Goal: Task Accomplishment & Management: Complete application form

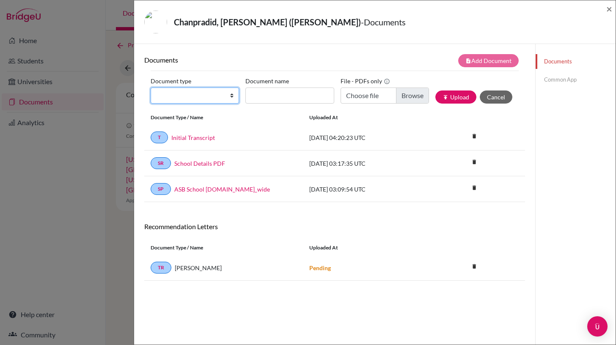
click at [231, 96] on select "Change explanation for Common App reports Counselor recommendation Internationa…" at bounding box center [195, 96] width 88 height 16
click at [151, 88] on select "Change explanation for Common App reports Counselor recommendation Internationa…" at bounding box center [195, 96] width 88 height 16
click at [231, 96] on select "Change explanation for Common App reports Counselor recommendation Internationa…" at bounding box center [195, 96] width 88 height 16
select select "2"
click at [151, 88] on select "Change explanation for Common App reports Counselor recommendation Internationa…" at bounding box center [195, 96] width 88 height 16
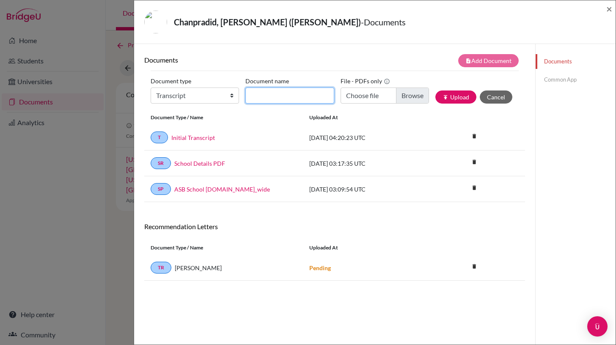
click at [253, 94] on input "Document name" at bounding box center [289, 96] width 88 height 16
type input "Previous School Transcript"
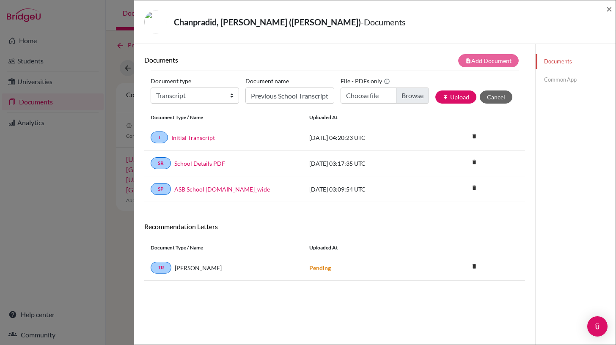
click at [400, 123] on div "Document Type / Name Uploaded at" at bounding box center [334, 117] width 381 height 14
click at [408, 94] on input "Choose file" at bounding box center [385, 96] width 88 height 16
click at [372, 94] on input "Choose file" at bounding box center [385, 96] width 88 height 16
click at [399, 96] on input "Choose file" at bounding box center [385, 96] width 88 height 16
type input "C:\fakepath\[PERSON_NAME] ([PERSON_NAME])-PR.pdf"
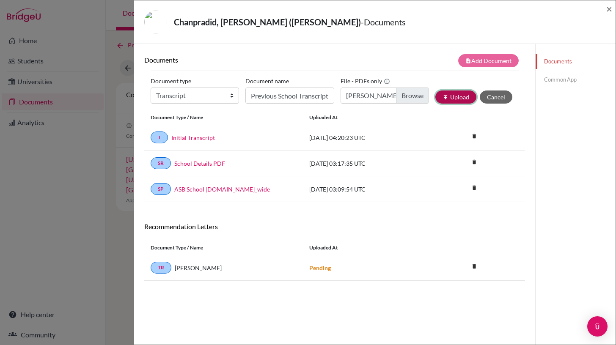
click at [454, 95] on button "publish Upload" at bounding box center [455, 97] width 41 height 13
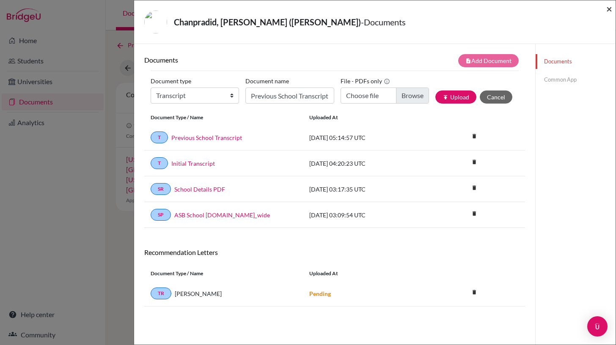
click at [609, 9] on span "×" at bounding box center [609, 9] width 6 height 12
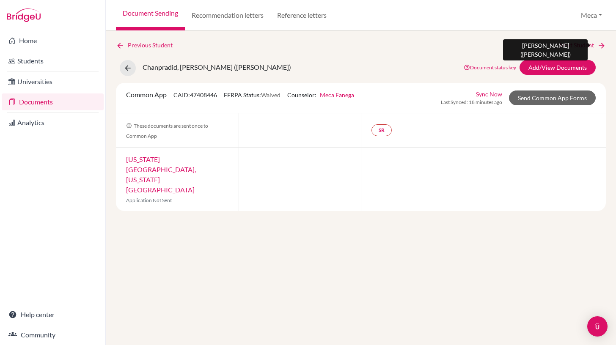
click at [580, 47] on link "Next Student" at bounding box center [583, 45] width 46 height 9
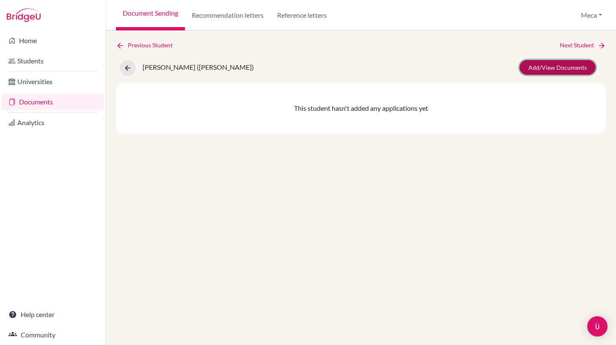
click at [542, 66] on link "Add/View Documents" at bounding box center [557, 67] width 76 height 15
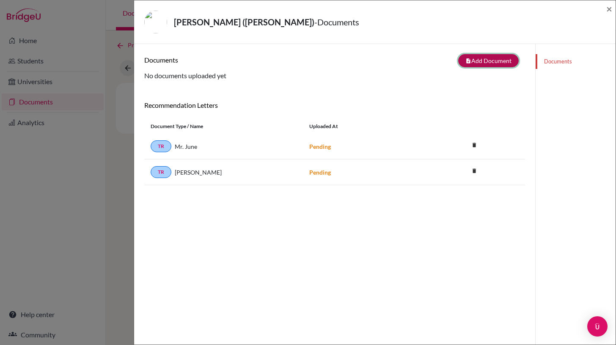
click at [496, 59] on button "note_add Add Document" at bounding box center [488, 60] width 60 height 13
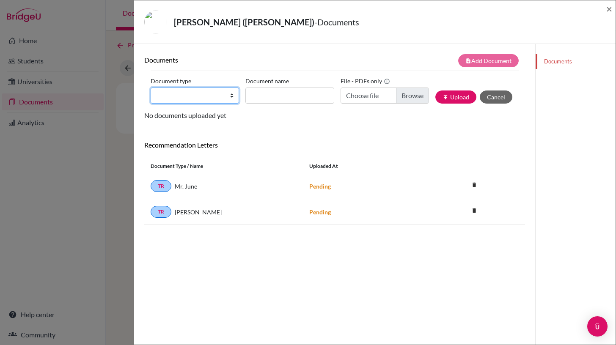
click at [217, 94] on select "Change explanation for Common App reports Counselor recommendation Internationa…" at bounding box center [195, 96] width 88 height 16
select select "2"
click at [151, 88] on select "Change explanation for Common App reports Counselor recommendation Internationa…" at bounding box center [195, 96] width 88 height 16
click at [280, 92] on input "Document name" at bounding box center [289, 96] width 88 height 16
type input "Initial Transcript"
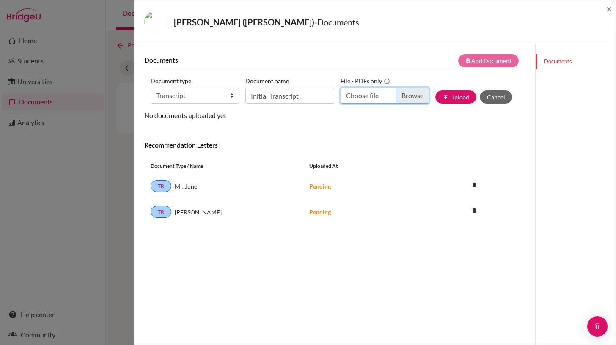
click at [401, 96] on input "Choose file" at bounding box center [385, 96] width 88 height 16
type input "C:\fakepath\[PERSON_NAME]-IT.pdf"
click at [456, 97] on button "publish Upload" at bounding box center [455, 97] width 41 height 13
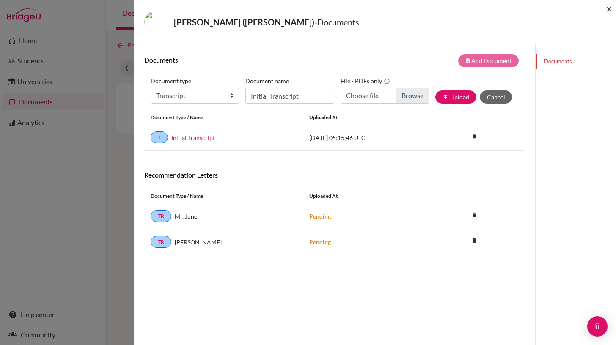
click at [609, 9] on span "×" at bounding box center [609, 9] width 6 height 12
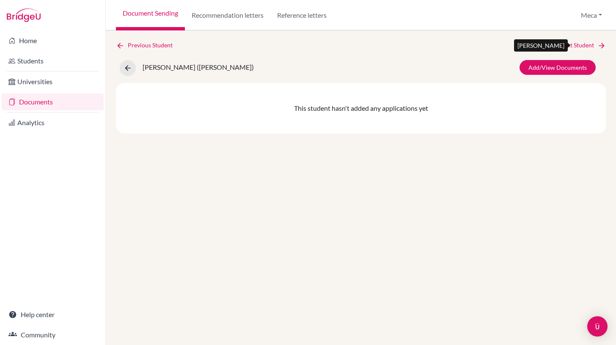
click at [565, 43] on link "Next Student" at bounding box center [583, 45] width 46 height 9
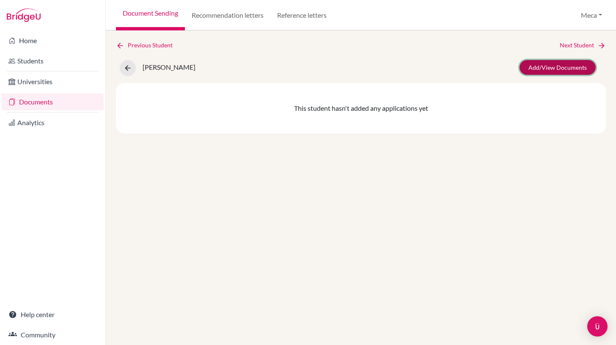
click at [556, 68] on link "Add/View Documents" at bounding box center [557, 67] width 76 height 15
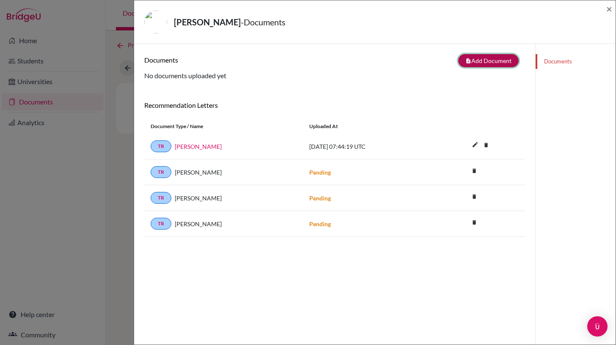
click at [477, 60] on button "note_add Add Document" at bounding box center [488, 60] width 60 height 13
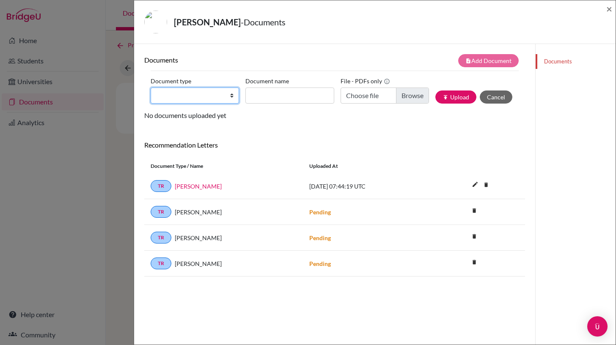
click at [231, 96] on select "Change explanation for Common App reports Counselor recommendation Internationa…" at bounding box center [195, 96] width 88 height 16
select select "2"
click at [151, 88] on select "Change explanation for Common App reports Counselor recommendation Internationa…" at bounding box center [195, 96] width 88 height 16
click at [273, 95] on input "Document name" at bounding box center [289, 96] width 88 height 16
type input "Initial Transcript"
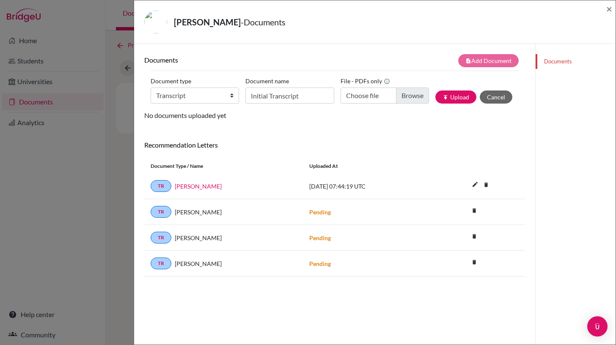
click at [354, 48] on div "Documents note_add Add Document Document type Change explanation for Common App…" at bounding box center [334, 216] width 401 height 345
click at [404, 96] on input "Choose file" at bounding box center [385, 96] width 88 height 16
type input "C:\fakepath\[PERSON_NAME]-IT.pdf"
click at [459, 97] on button "publish Upload" at bounding box center [455, 97] width 41 height 13
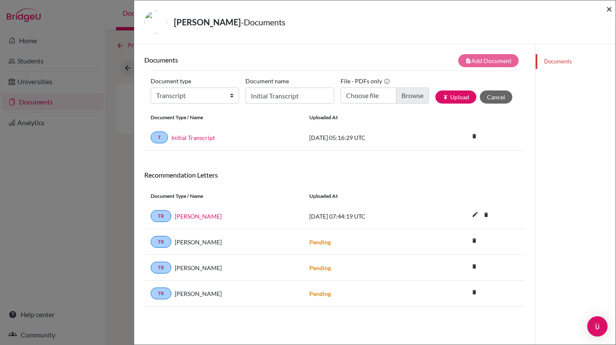
click at [608, 9] on span "×" at bounding box center [609, 9] width 6 height 12
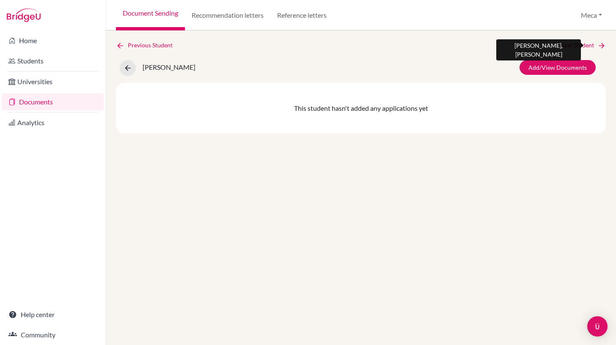
click at [576, 46] on link "Next Student" at bounding box center [583, 45] width 46 height 9
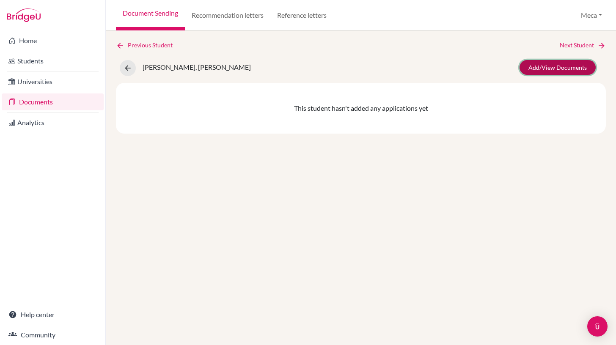
click at [553, 68] on link "Add/View Documents" at bounding box center [557, 67] width 76 height 15
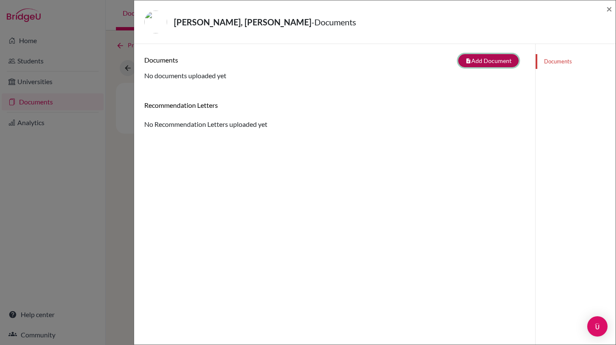
click at [473, 62] on button "note_add Add Document" at bounding box center [488, 60] width 60 height 13
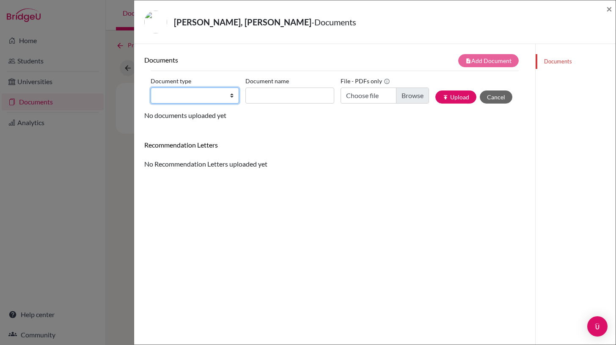
click at [228, 92] on select "Change explanation for Common App reports Counselor recommendation Internationa…" at bounding box center [195, 96] width 88 height 16
select select "2"
click at [151, 88] on select "Change explanation for Common App reports Counselor recommendation Internationa…" at bounding box center [195, 96] width 88 height 16
click at [279, 92] on input "Document name" at bounding box center [289, 96] width 88 height 16
type input "Initial Transcript"
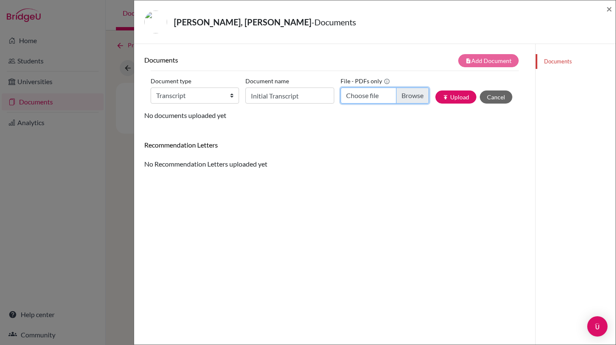
click at [406, 96] on input "Choose file" at bounding box center [385, 96] width 88 height 16
click at [607, 10] on span "×" at bounding box center [609, 9] width 6 height 12
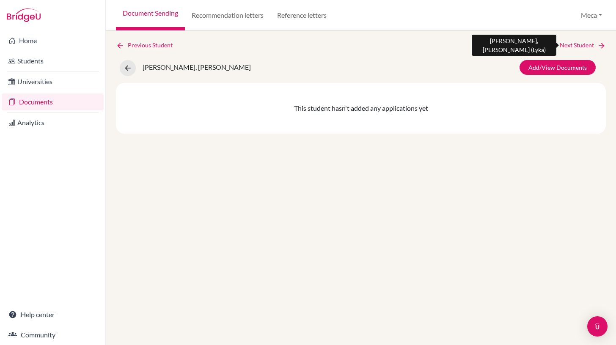
click at [575, 45] on link "Next Student" at bounding box center [583, 45] width 46 height 9
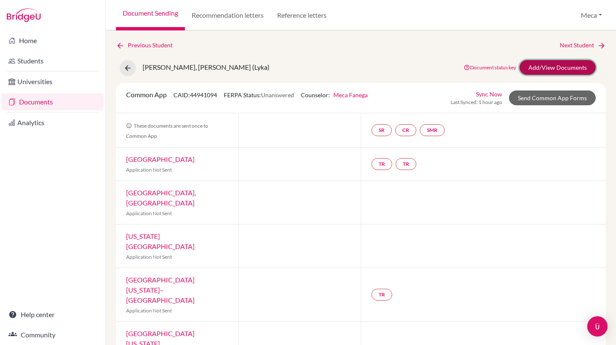
click at [547, 67] on link "Add/View Documents" at bounding box center [557, 67] width 76 height 15
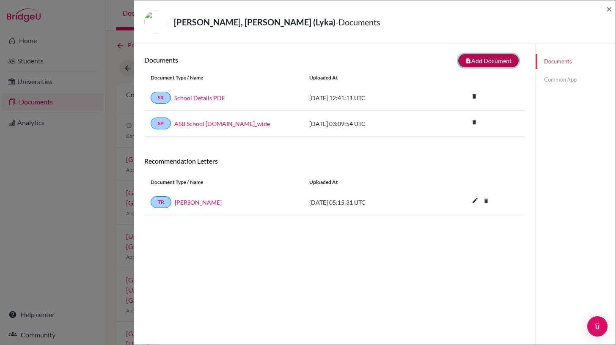
click at [487, 61] on button "note_add Add Document" at bounding box center [488, 60] width 60 height 13
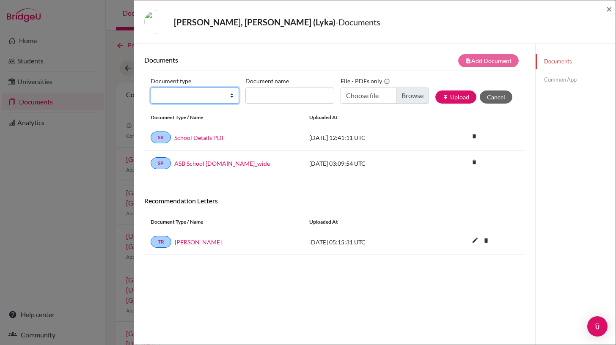
click at [231, 95] on select "Change explanation for Common App reports Counselor recommendation Internationa…" at bounding box center [195, 96] width 88 height 16
select select "2"
click at [151, 88] on select "Change explanation for Common App reports Counselor recommendation Internationa…" at bounding box center [195, 96] width 88 height 16
click at [286, 92] on input "Document name" at bounding box center [289, 96] width 88 height 16
type input "Initial Transcript"
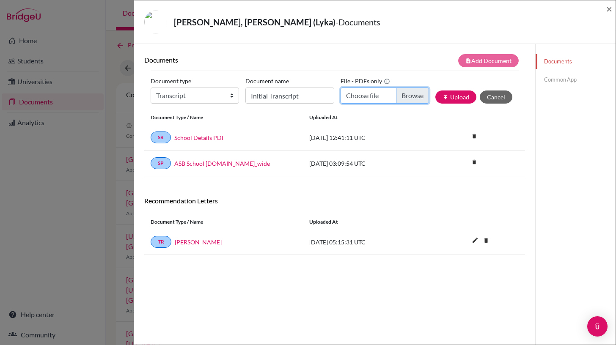
click at [412, 94] on input "Choose file" at bounding box center [385, 96] width 88 height 16
click at [412, 96] on input "Choose file" at bounding box center [385, 96] width 88 height 16
type input "C:\fakepath\[PERSON_NAME]-IT.pdf"
click at [455, 97] on button "publish Upload" at bounding box center [455, 97] width 41 height 13
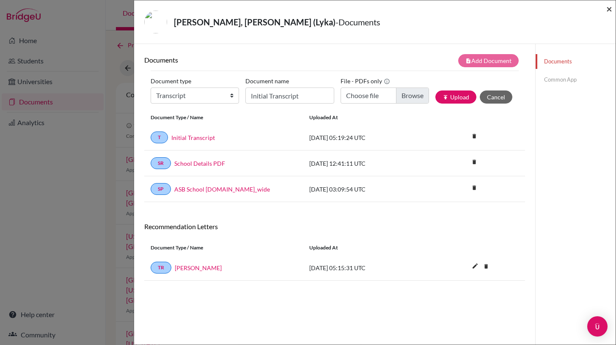
click at [610, 9] on span "×" at bounding box center [609, 9] width 6 height 12
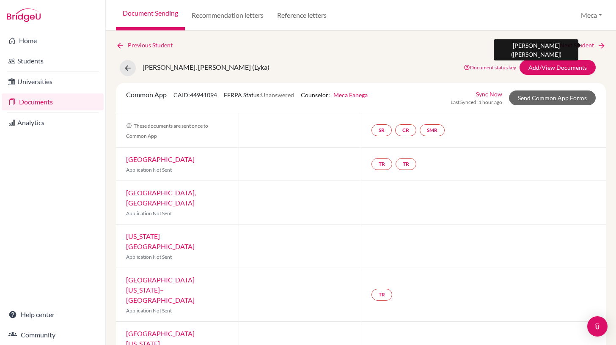
click at [580, 46] on link "Next Student" at bounding box center [583, 45] width 46 height 9
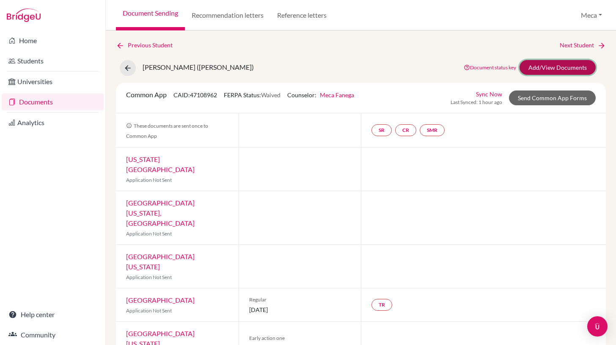
click at [550, 69] on link "Add/View Documents" at bounding box center [557, 67] width 76 height 15
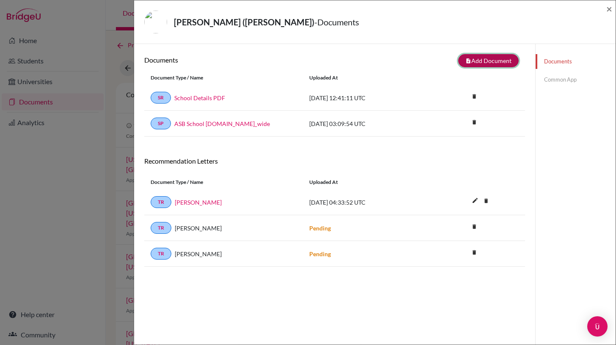
click at [496, 63] on button "note_add Add Document" at bounding box center [488, 60] width 60 height 13
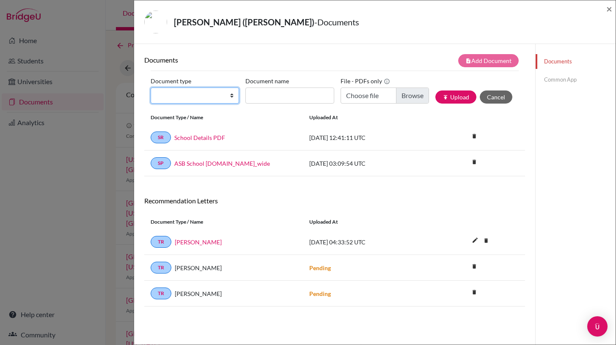
click at [213, 97] on select "Change explanation for Common App reports Counselor recommendation Internationa…" at bounding box center [195, 96] width 88 height 16
select select "2"
click at [151, 88] on select "Change explanation for Common App reports Counselor recommendation Internationa…" at bounding box center [195, 96] width 88 height 16
click at [288, 84] on div "Document name" at bounding box center [292, 88] width 95 height 29
click at [288, 90] on input "Document name" at bounding box center [289, 96] width 88 height 16
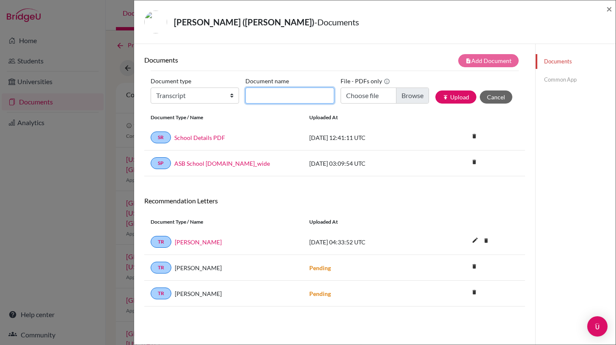
type input "Initial Transcript"
click at [448, 36] on div "[PERSON_NAME] ([PERSON_NAME]) - Documents ×" at bounding box center [374, 22] width 475 height 36
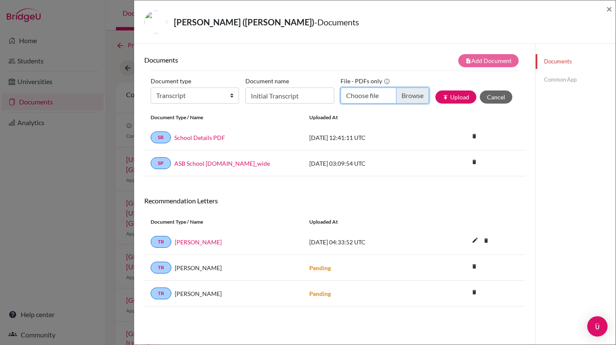
click at [410, 97] on input "Choose file" at bounding box center [385, 96] width 88 height 16
click at [412, 95] on input "Choose file" at bounding box center [385, 96] width 88 height 16
type input "C:\fakepath\[PERSON_NAME]-IT.pdf"
click at [464, 100] on button "publish Upload" at bounding box center [455, 97] width 41 height 13
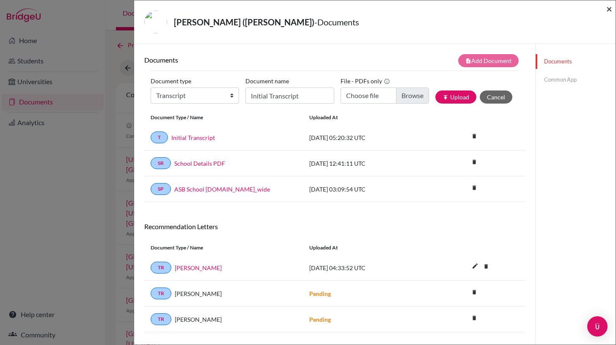
click at [608, 8] on span "×" at bounding box center [609, 9] width 6 height 12
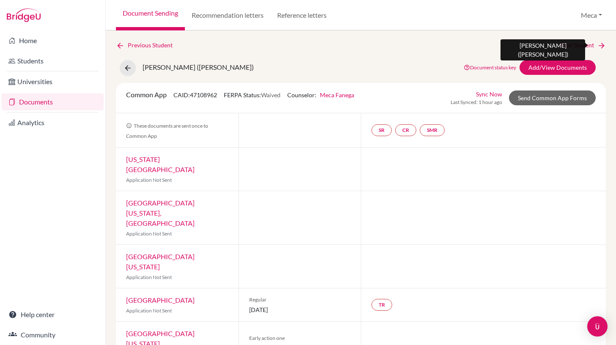
click at [576, 44] on link "Next Student" at bounding box center [583, 45] width 46 height 9
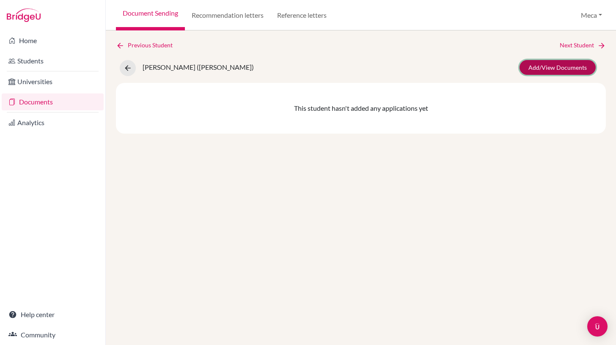
click at [556, 66] on link "Add/View Documents" at bounding box center [557, 67] width 76 height 15
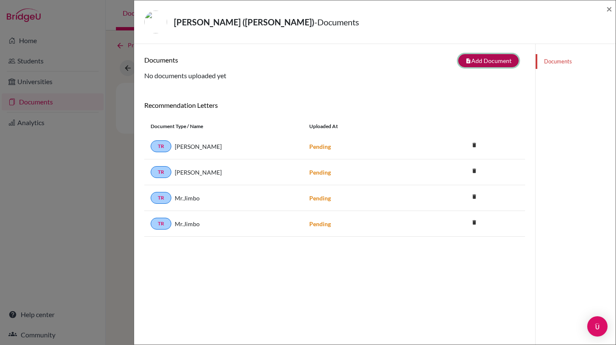
click at [484, 60] on button "note_add Add Document" at bounding box center [488, 60] width 60 height 13
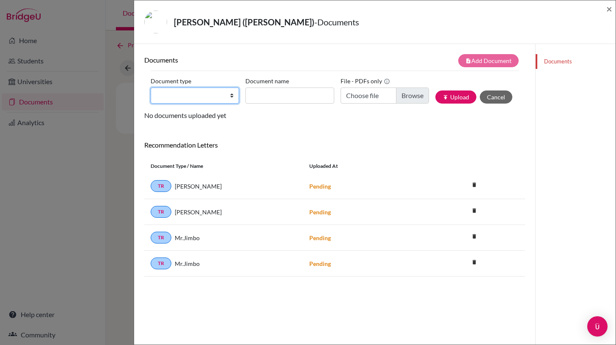
click at [213, 96] on select "Change explanation for Common App reports Counselor recommendation Internationa…" at bounding box center [195, 96] width 88 height 16
select select "2"
click at [151, 88] on select "Change explanation for Common App reports Counselor recommendation Internationa…" at bounding box center [195, 96] width 88 height 16
click at [607, 10] on span "×" at bounding box center [609, 9] width 6 height 12
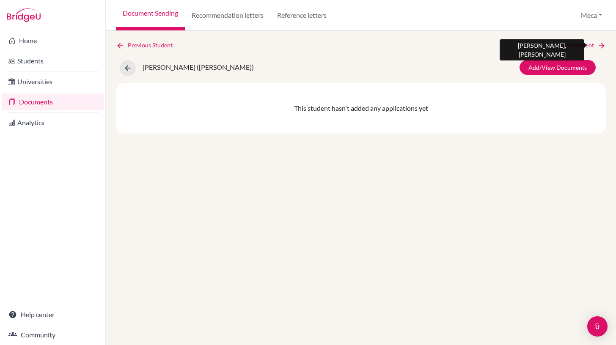
click at [582, 46] on link "Next Student" at bounding box center [583, 45] width 46 height 9
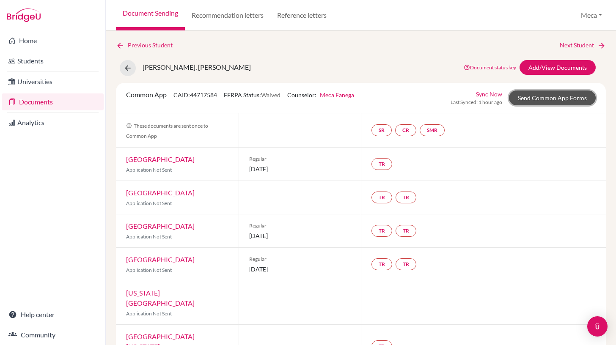
click at [534, 100] on link "Send Common App Forms" at bounding box center [552, 98] width 87 height 15
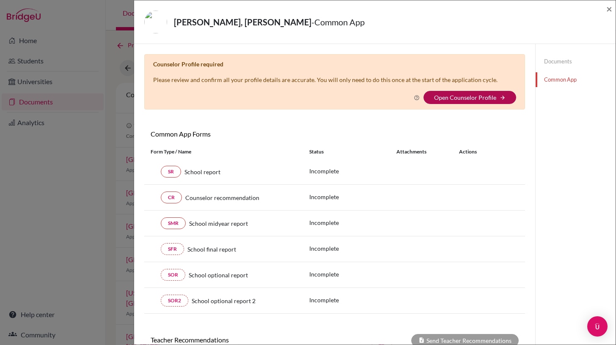
click at [453, 96] on link "Open Counselor Profile" at bounding box center [465, 97] width 62 height 7
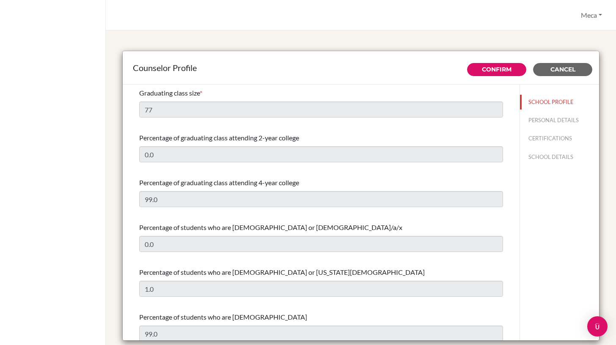
select select "0"
select select "307912"
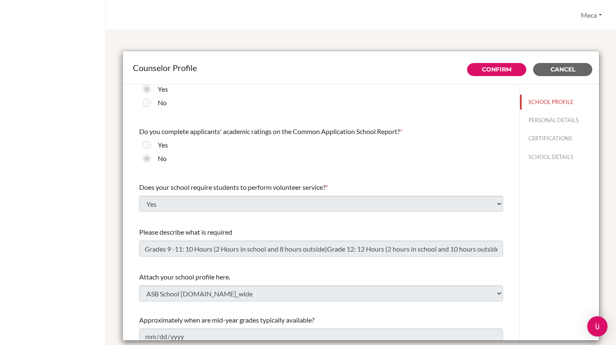
scroll to position [1026, 0]
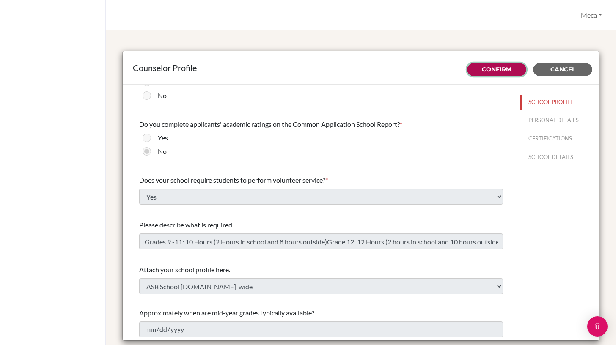
click at [503, 68] on link "Confirm" at bounding box center [497, 70] width 30 height 8
type input "Grades 9 -11: 10 Hours (2 Hours in school and 8 hours outside)Grade 12: 12 Hour…"
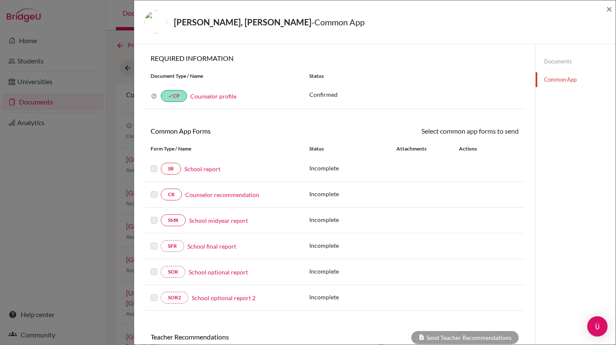
click at [153, 164] on label at bounding box center [154, 164] width 7 height 0
click at [202, 170] on link "School report" at bounding box center [202, 169] width 36 height 9
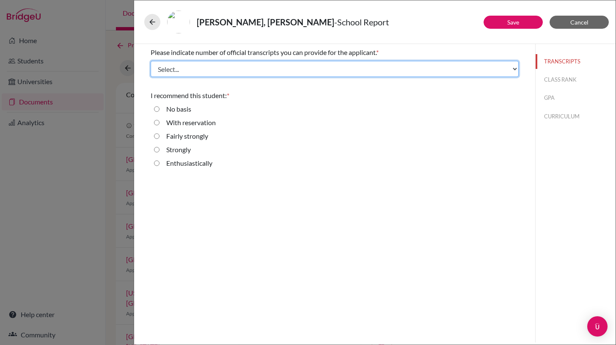
click at [210, 70] on select "Select... 1 2 3 4" at bounding box center [335, 69] width 368 height 16
select select "1"
click at [151, 61] on select "Select... 1 2 3 4" at bounding box center [335, 69] width 368 height 16
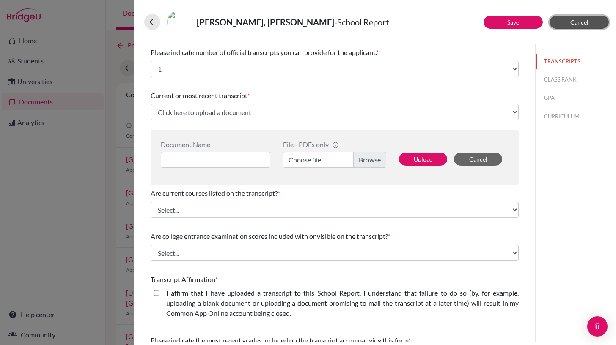
click at [588, 20] on button "Cancel" at bounding box center [578, 22] width 59 height 13
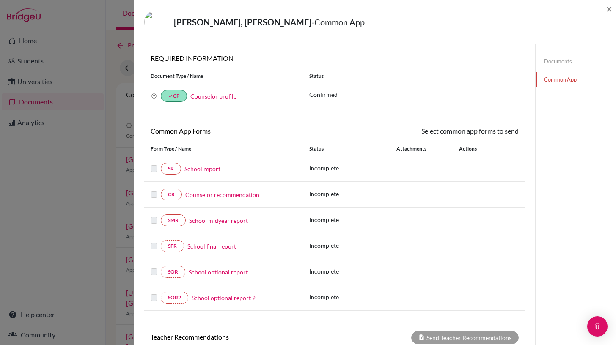
click at [555, 61] on link "Documents" at bounding box center [576, 61] width 80 height 15
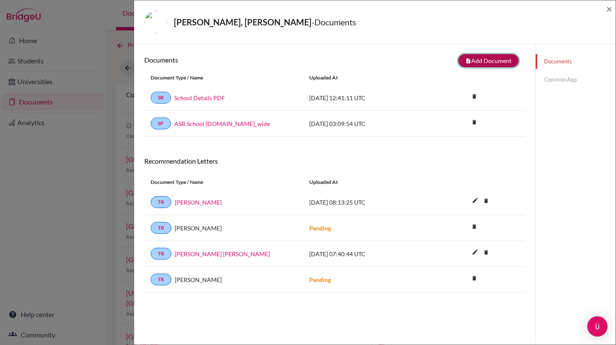
click at [483, 59] on button "note_add Add Document" at bounding box center [488, 60] width 60 height 13
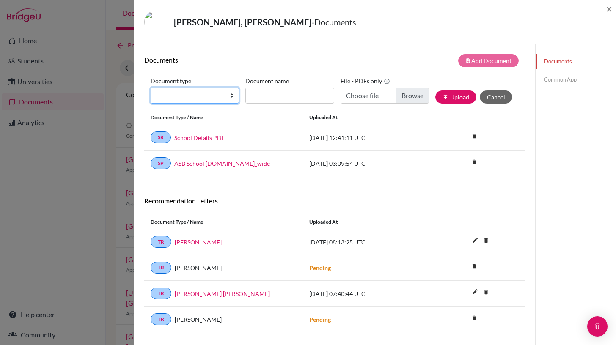
click at [228, 96] on select "Change explanation for Common App reports Counselor recommendation Internationa…" at bounding box center [195, 96] width 88 height 16
select select "2"
click at [151, 88] on select "Change explanation for Common App reports Counselor recommendation Internationa…" at bounding box center [195, 96] width 88 height 16
click at [293, 97] on input "Document name" at bounding box center [289, 96] width 88 height 16
type input "Initial Transcript"
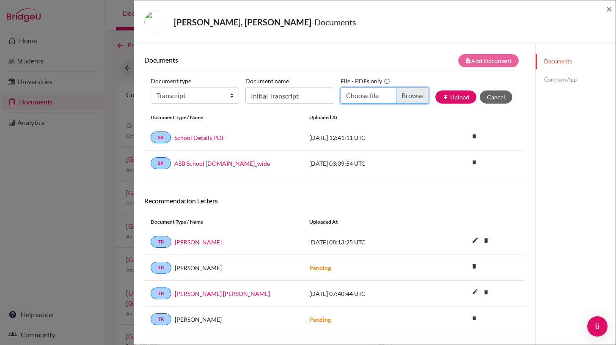
click at [410, 96] on input "Choose file" at bounding box center [385, 96] width 88 height 16
click at [412, 93] on input "Choose file" at bounding box center [385, 96] width 88 height 16
type input "C:\fakepath\Alexander Heather-IT.pdf"
click at [460, 97] on button "publish Upload" at bounding box center [455, 97] width 41 height 13
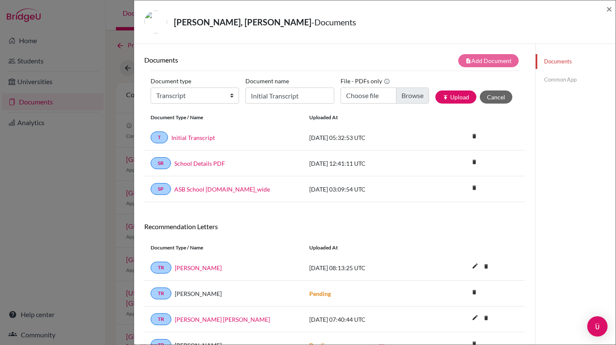
click at [559, 82] on link "Common App" at bounding box center [576, 79] width 80 height 15
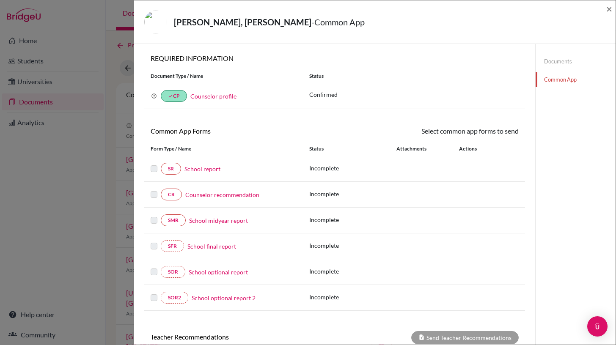
click at [208, 168] on link "School report" at bounding box center [202, 169] width 36 height 9
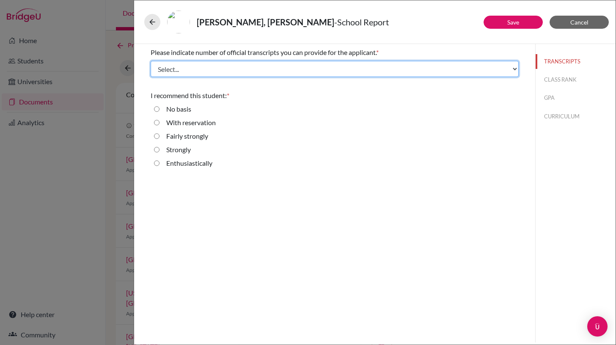
click at [198, 66] on select "Select... 1 2 3 4" at bounding box center [335, 69] width 368 height 16
select select "1"
click at [151, 61] on select "Select... 1 2 3 4" at bounding box center [335, 69] width 368 height 16
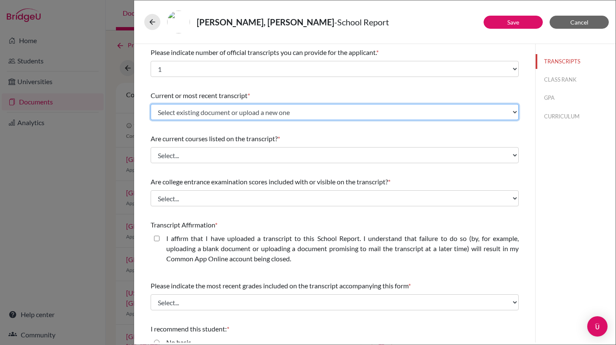
click at [210, 114] on select "Select existing document or upload a new one Initial Transcript Upload New File" at bounding box center [335, 112] width 368 height 16
select select "658020"
click at [151, 104] on select "Select existing document or upload a new one Initial Transcript Upload New File" at bounding box center [335, 112] width 368 height 16
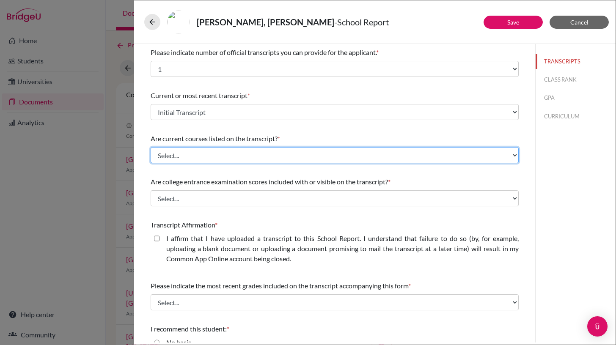
click at [202, 153] on select "Select... Yes No" at bounding box center [335, 155] width 368 height 16
select select "0"
click at [151, 147] on select "Select... Yes No" at bounding box center [335, 155] width 368 height 16
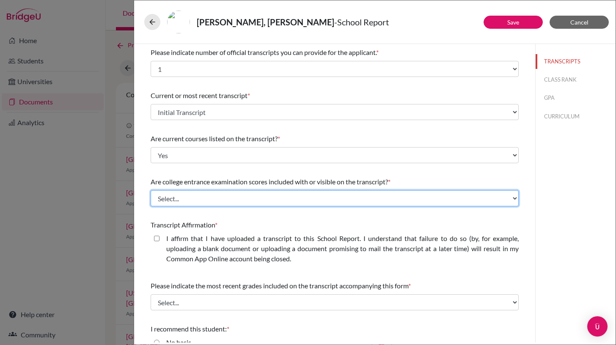
click at [198, 197] on select "Select... Yes No" at bounding box center [335, 198] width 368 height 16
select select "1"
click at [151, 190] on select "Select... Yes No" at bounding box center [335, 198] width 368 height 16
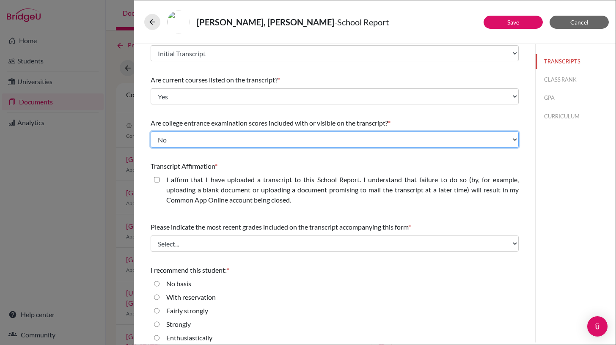
scroll to position [61, 0]
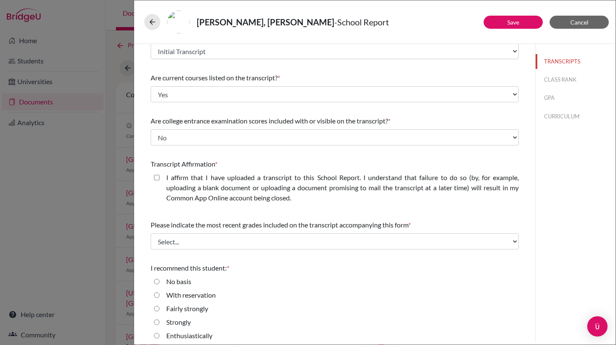
click at [158, 175] on closed\ "I affirm that I have uploaded a transcript to this School Report. I understand …" at bounding box center [156, 178] width 5 height 10
checkbox closed\ "true"
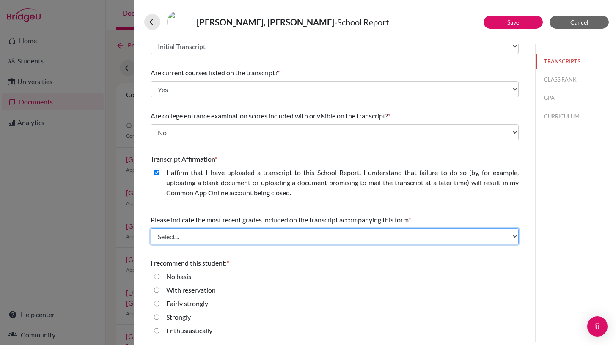
click at [223, 234] on select "Select... Final junior year grades 1st Quarter senior year grades 2nd Quarter/1…" at bounding box center [335, 236] width 368 height 16
select select "0"
click at [151, 228] on select "Select... Final junior year grades 1st Quarter senior year grades 2nd Quarter/1…" at bounding box center [335, 236] width 368 height 16
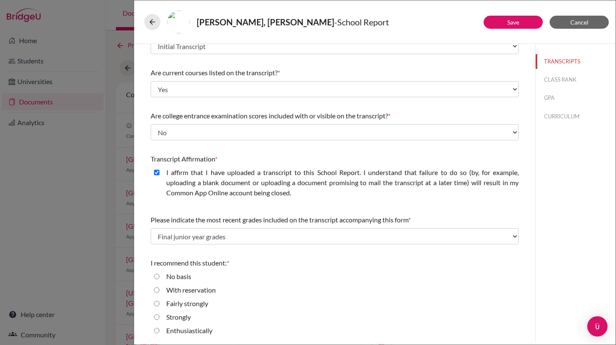
click at [157, 330] on input "Enthusiastically" at bounding box center [156, 331] width 5 height 10
radio input "true"
click at [517, 24] on link "Save" at bounding box center [513, 22] width 12 height 7
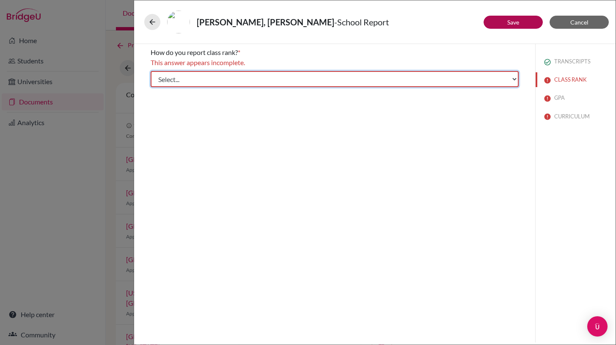
click at [465, 77] on select "Select... Exact Decile Quintile Quartile None" at bounding box center [335, 79] width 368 height 16
select select "5"
click at [151, 71] on select "Select... Exact Decile Quintile Quartile None" at bounding box center [335, 79] width 368 height 16
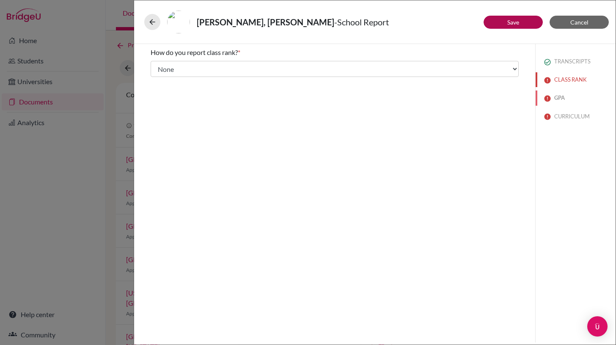
click at [560, 98] on button "GPA" at bounding box center [576, 98] width 80 height 15
click at [575, 77] on button "CLASS RANK" at bounding box center [576, 79] width 80 height 15
select select "5"
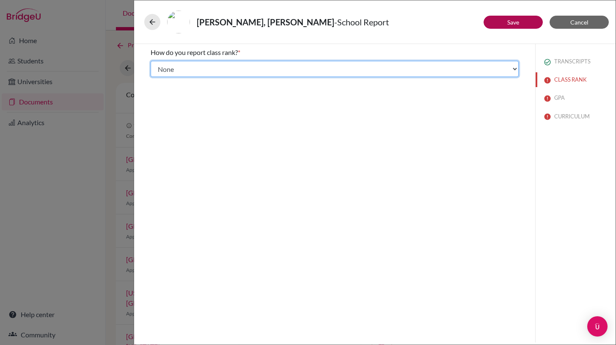
click at [405, 69] on select "Select... Exact Decile Quintile Quartile None" at bounding box center [335, 69] width 368 height 16
click at [151, 61] on select "Select... Exact Decile Quintile Quartile None" at bounding box center [335, 69] width 368 height 16
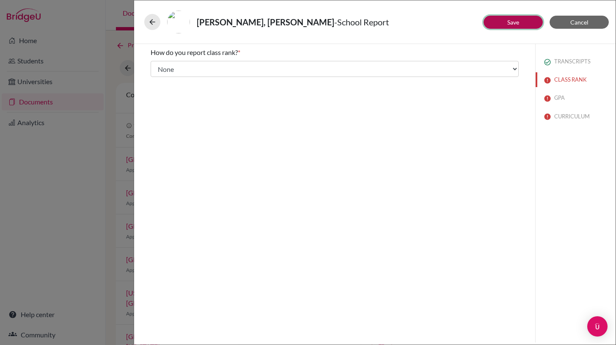
click at [514, 22] on link "Save" at bounding box center [513, 22] width 12 height 7
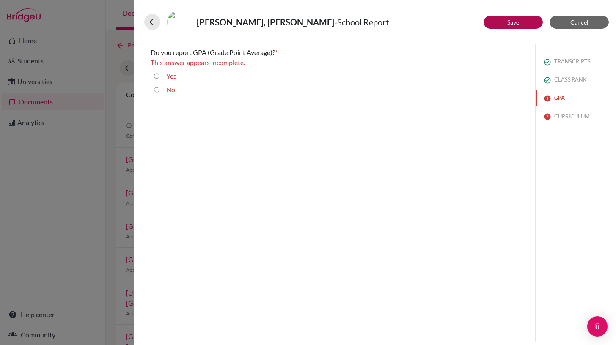
click at [560, 98] on button "GPA" at bounding box center [576, 98] width 80 height 15
click at [157, 76] on input "Yes" at bounding box center [156, 76] width 5 height 10
radio input "true"
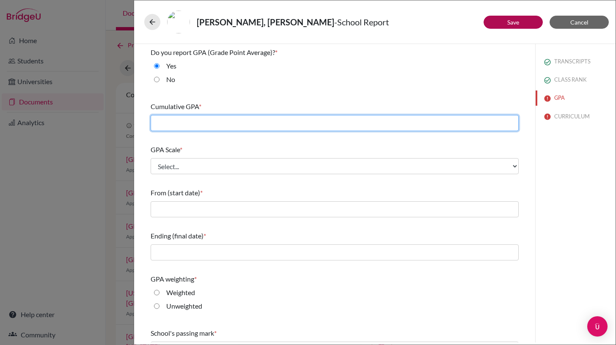
click at [214, 122] on input "text" at bounding box center [335, 123] width 368 height 16
type input "4.22"
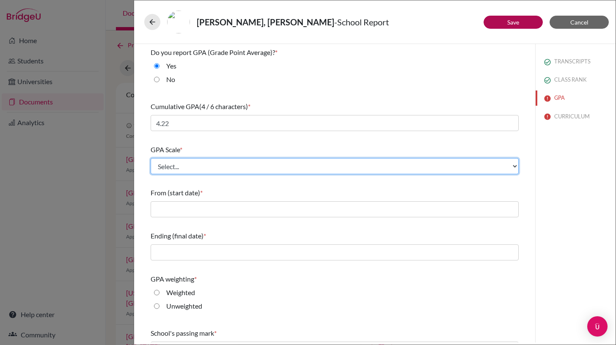
click at [214, 167] on select "Select... 4 5 6 7 8 9 10 11 12 13 14 15 16 17 18 19 20 100" at bounding box center [335, 166] width 368 height 16
select select "4"
click at [151, 158] on select "Select... 4 5 6 7 8 9 10 11 12 13 14 15 16 17 18 19 20 100" at bounding box center [335, 166] width 368 height 16
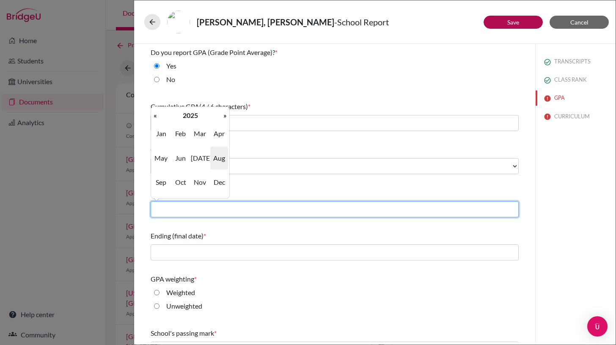
click at [200, 207] on input "text" at bounding box center [335, 209] width 368 height 16
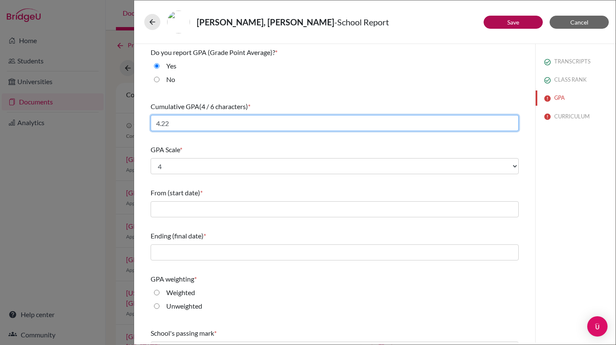
click at [293, 124] on input "4.22" at bounding box center [335, 123] width 368 height 16
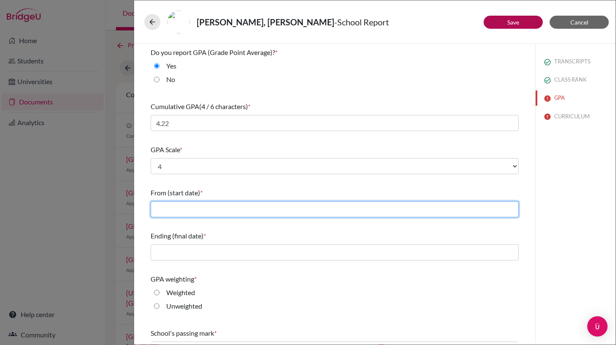
click at [190, 206] on input "text" at bounding box center [335, 209] width 368 height 16
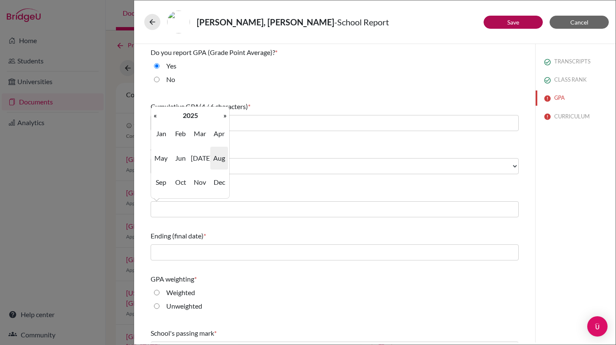
click at [221, 158] on span "Aug" at bounding box center [219, 158] width 18 height 23
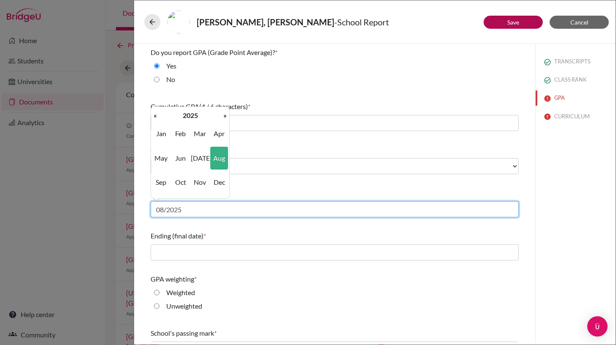
click at [184, 211] on input "08/2025" at bounding box center [335, 209] width 368 height 16
type input "08/2022"
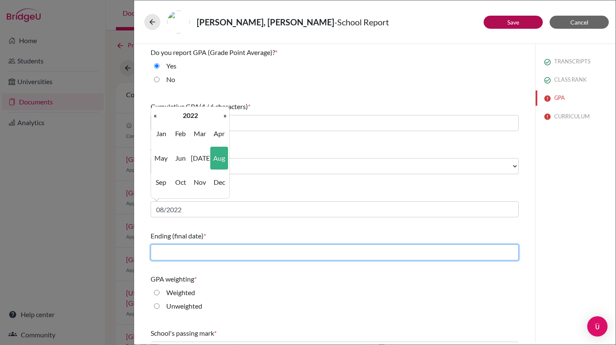
click at [189, 256] on input "text" at bounding box center [335, 253] width 368 height 16
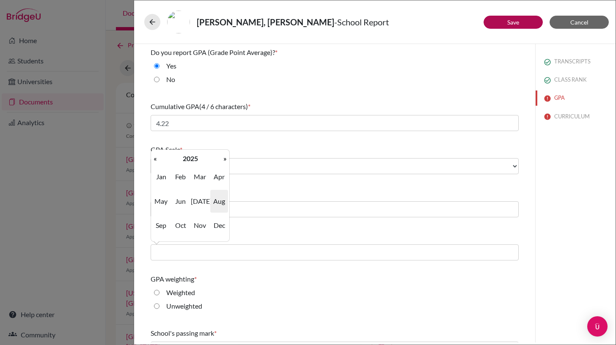
click at [374, 283] on div "GPA weighting *" at bounding box center [335, 279] width 368 height 10
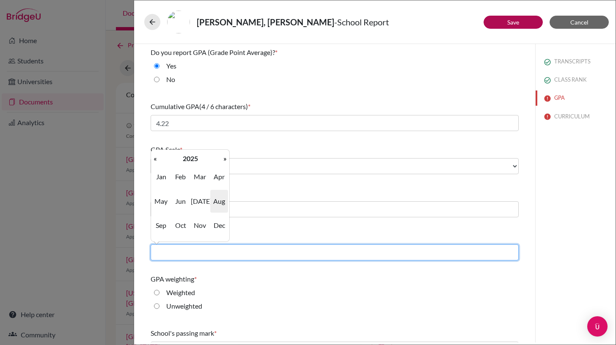
click at [209, 250] on input "text" at bounding box center [335, 253] width 368 height 16
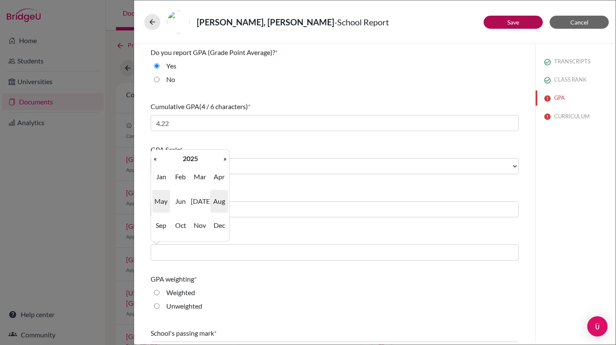
click at [161, 202] on span "May" at bounding box center [161, 201] width 18 height 23
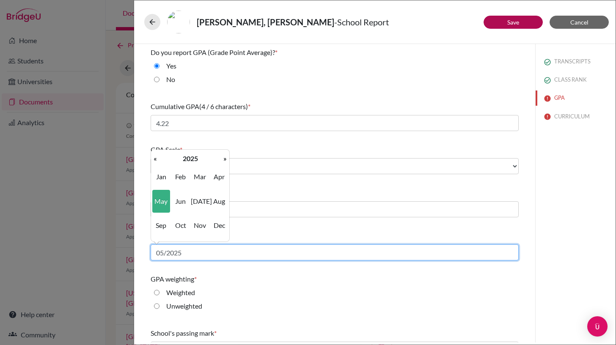
click at [189, 253] on input "05/2025" at bounding box center [335, 253] width 368 height 16
type input "05/2026"
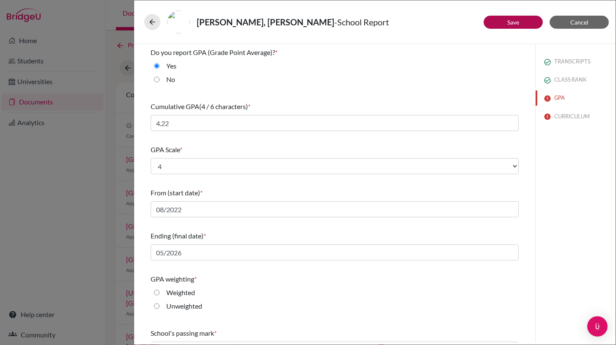
click at [267, 280] on div "GPA weighting *" at bounding box center [335, 279] width 368 height 10
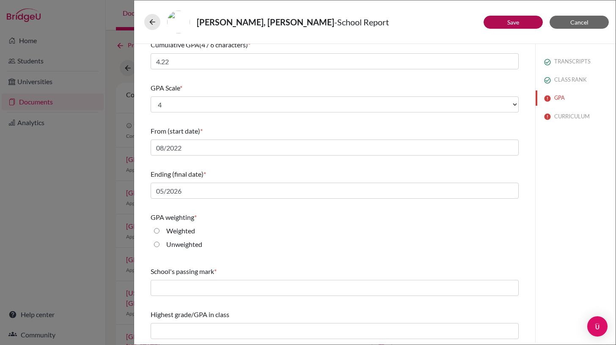
click at [157, 232] on input "Weighted" at bounding box center [156, 231] width 5 height 10
radio input "true"
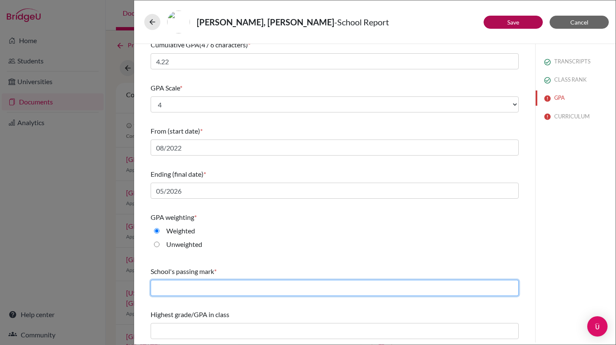
click at [246, 288] on input "text" at bounding box center [335, 288] width 368 height 16
type input "2"
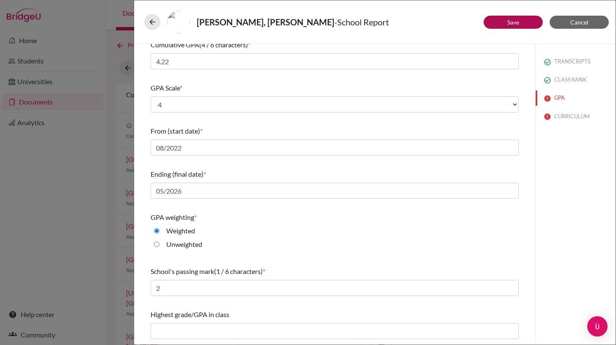
click at [279, 254] on div "GPA weighting * Weighted Unweighted" at bounding box center [335, 232] width 368 height 47
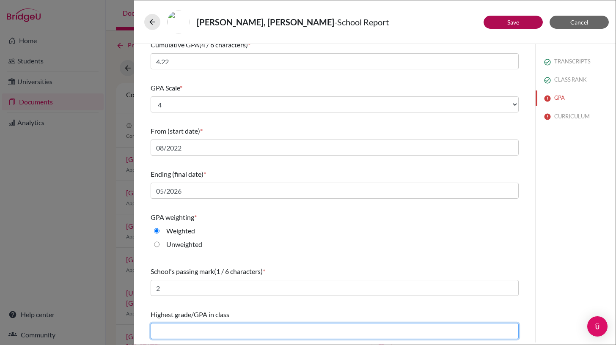
click at [226, 332] on input "text" at bounding box center [335, 331] width 368 height 16
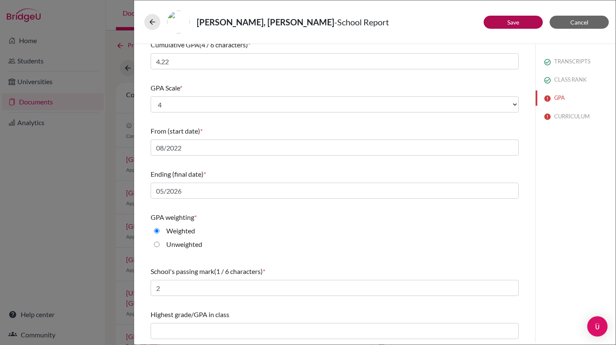
click at [333, 234] on div "Weighted" at bounding box center [335, 233] width 368 height 14
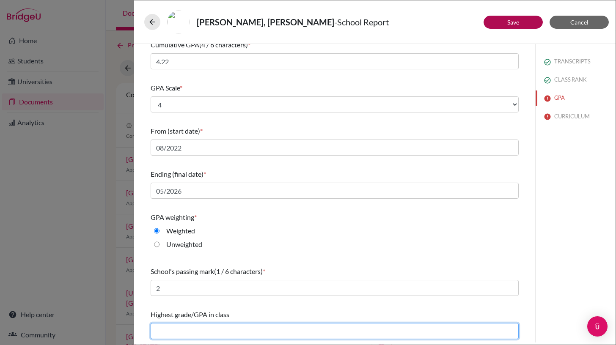
click at [164, 333] on input "text" at bounding box center [335, 331] width 368 height 16
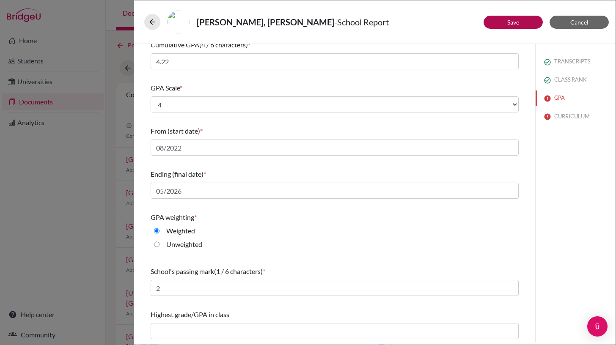
click at [143, 308] on div "Do you report GPA (Grade Point Average)? * Yes No Cumulative GPA (4 / 6 charact…" at bounding box center [334, 162] width 388 height 360
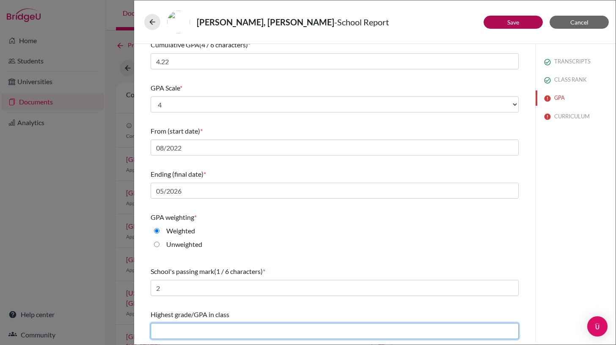
click at [168, 329] on input "text" at bounding box center [335, 331] width 368 height 16
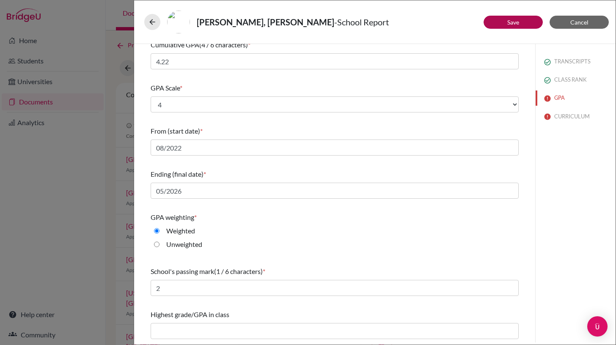
click at [144, 308] on div "Do you report GPA (Grade Point Average)? * Yes No Cumulative GPA (4 / 6 charact…" at bounding box center [334, 162] width 388 height 360
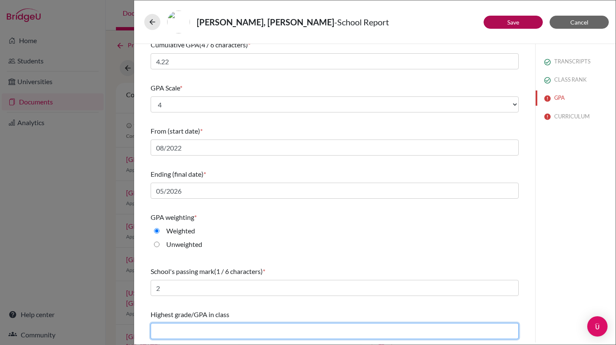
click at [171, 330] on input "text" at bounding box center [335, 331] width 368 height 16
type input "4.37"
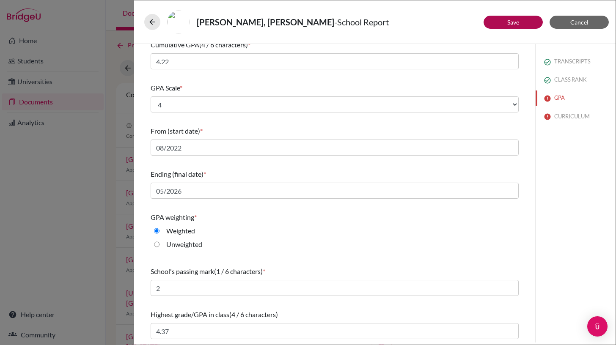
click at [332, 310] on div "Highest grade/GPA in class (4 / 6 characters)" at bounding box center [335, 315] width 368 height 10
click at [521, 25] on button "Save" at bounding box center [513, 22] width 59 height 13
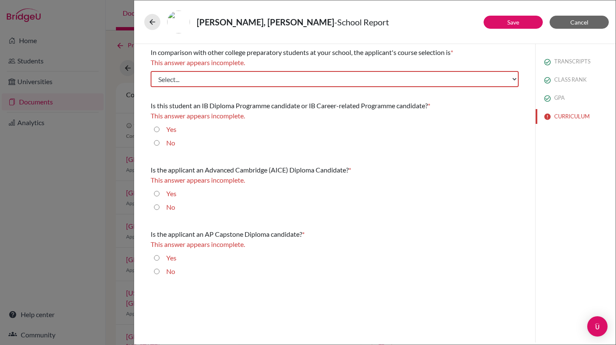
scroll to position [0, 0]
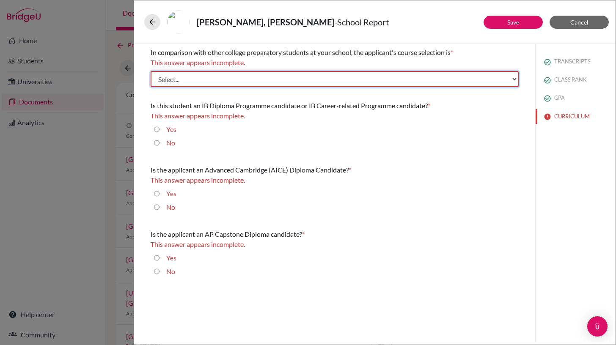
click at [376, 79] on select "Select... Less than demanding Average Demanding Very demanding Most demanding P…" at bounding box center [335, 79] width 368 height 16
click at [151, 71] on select "Select... Less than demanding Average Demanding Very demanding Most demanding P…" at bounding box center [335, 79] width 368 height 16
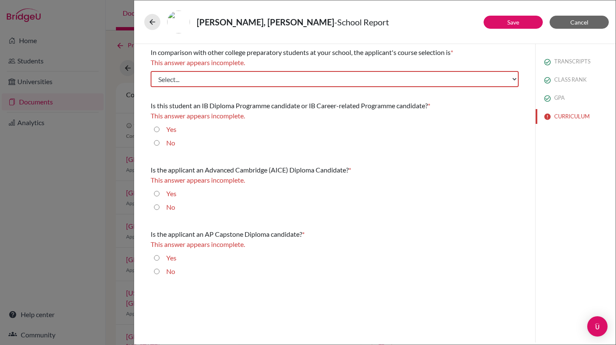
click at [383, 143] on div "No" at bounding box center [335, 145] width 368 height 14
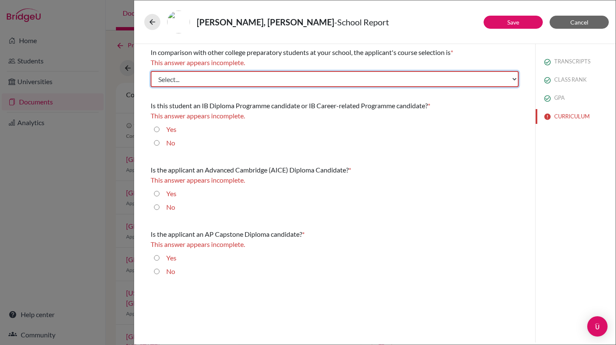
click at [328, 79] on select "Select... Less than demanding Average Demanding Very demanding Most demanding P…" at bounding box center [335, 79] width 368 height 16
click at [418, 82] on select "Select... Less than demanding Average Demanding Very demanding Most demanding P…" at bounding box center [335, 79] width 368 height 16
click at [369, 82] on select "Select... Less than demanding Average Demanding Very demanding Most demanding P…" at bounding box center [335, 79] width 368 height 16
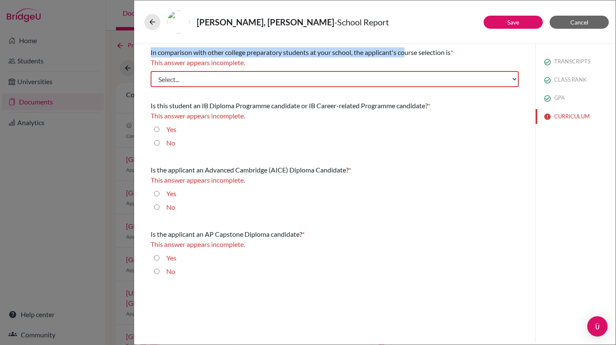
drag, startPoint x: 151, startPoint y: 50, endPoint x: 408, endPoint y: 52, distance: 256.8
click at [408, 52] on span "In comparison with other college preparatory students at your school, the appli…" at bounding box center [301, 52] width 300 height 8
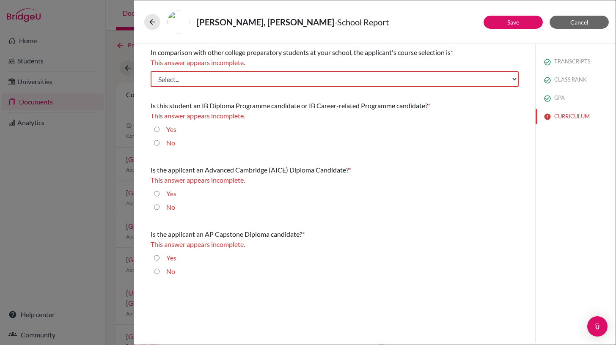
click at [455, 57] on div "In comparison with other college preparatory students at your school, the appli…" at bounding box center [335, 52] width 368 height 10
drag, startPoint x: 465, startPoint y: 53, endPoint x: 146, endPoint y: 53, distance: 318.5
click at [146, 53] on div "In comparison with other college preparatory students at your school, the appli…" at bounding box center [334, 163] width 388 height 239
copy div "In comparison with other college preparatory students at your school, the appli…"
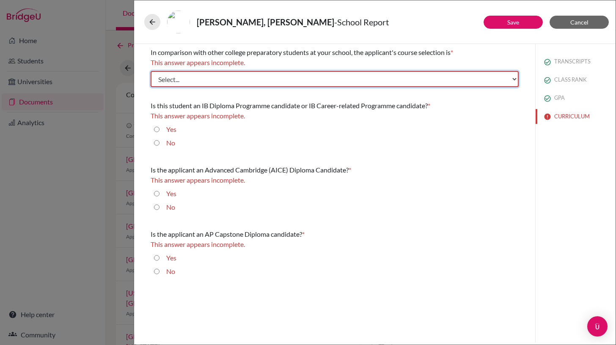
click at [189, 80] on select "Select... Less than demanding Average Demanding Very demanding Most demanding P…" at bounding box center [335, 79] width 368 height 16
select select "4"
click at [151, 71] on select "Select... Less than demanding Average Demanding Very demanding Most demanding P…" at bounding box center [335, 79] width 368 height 16
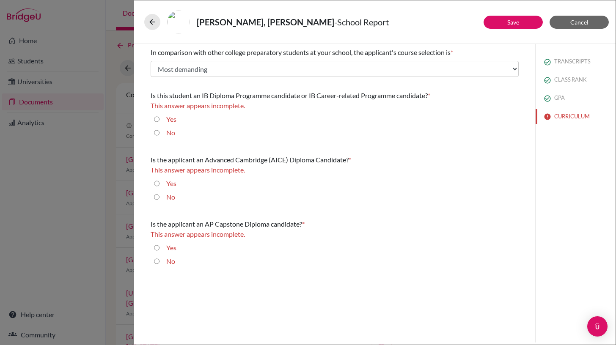
click at [157, 134] on input "No" at bounding box center [156, 133] width 5 height 10
radio input "true"
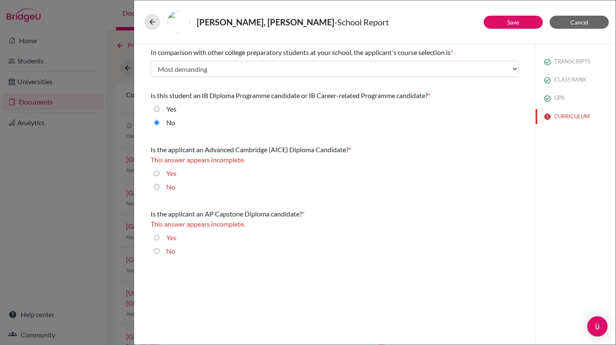
click at [157, 188] on input "No" at bounding box center [156, 187] width 5 height 10
radio input "true"
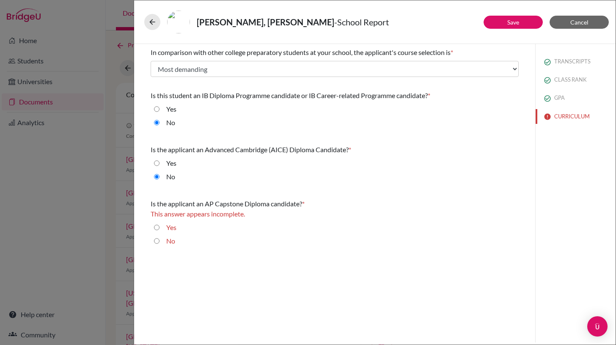
click at [157, 228] on input "Yes" at bounding box center [156, 228] width 5 height 10
radio input "true"
click at [509, 22] on link "Save" at bounding box center [513, 22] width 12 height 7
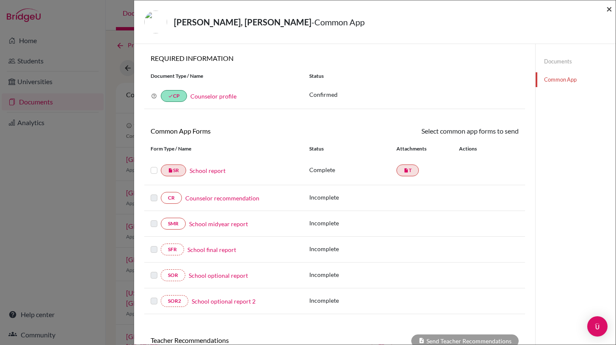
click at [609, 9] on span "×" at bounding box center [609, 9] width 6 height 12
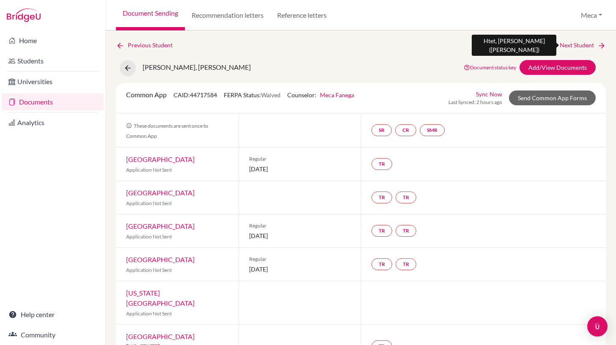
click at [585, 46] on link "Next Student" at bounding box center [583, 45] width 46 height 9
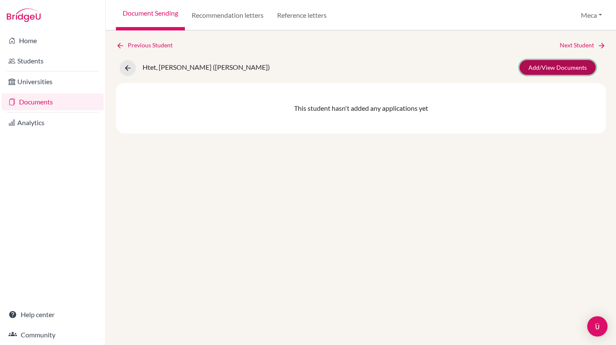
click at [550, 71] on link "Add/View Documents" at bounding box center [557, 67] width 76 height 15
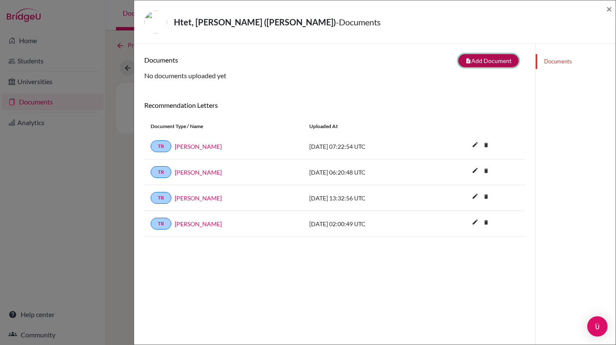
click at [479, 63] on button "note_add Add Document" at bounding box center [488, 60] width 60 height 13
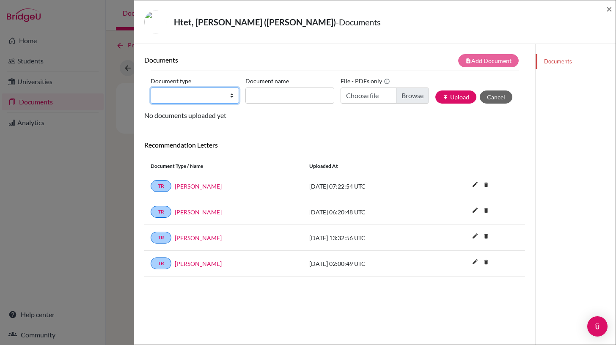
click at [224, 96] on select "Change explanation for Common App reports Counselor recommendation Internationa…" at bounding box center [195, 96] width 88 height 16
select select "2"
click at [151, 88] on select "Change explanation for Common App reports Counselor recommendation Internationa…" at bounding box center [195, 96] width 88 height 16
click at [283, 100] on input "Document name" at bounding box center [289, 96] width 88 height 16
type input "Initial Transcript"
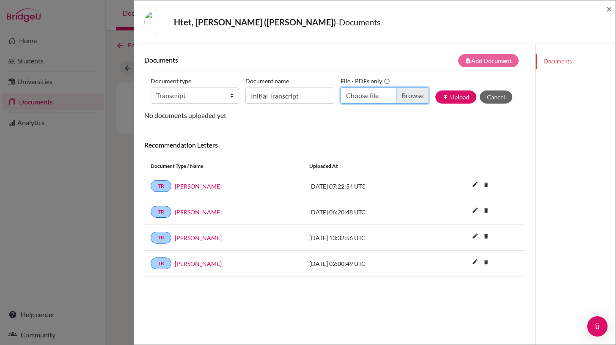
click at [406, 99] on input "Choose file" at bounding box center [385, 96] width 88 height 16
click at [453, 98] on button "publish Upload" at bounding box center [455, 97] width 41 height 13
click at [409, 95] on input "Choose file" at bounding box center [385, 96] width 88 height 16
type input "C:\fakepath\Khant Nyein Htet-IT.pdf"
click at [456, 100] on button "publish Upload" at bounding box center [455, 97] width 41 height 13
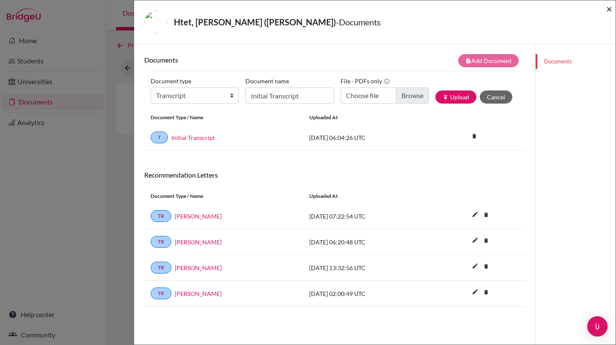
click at [606, 9] on span "×" at bounding box center [609, 9] width 6 height 12
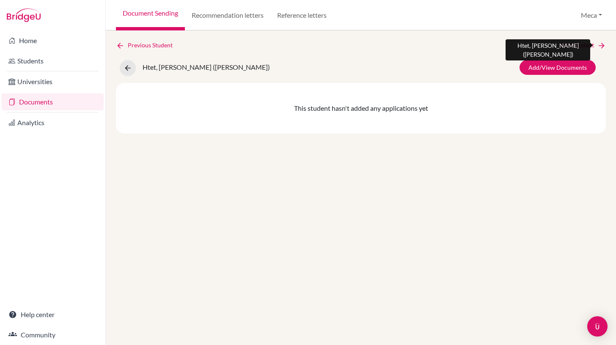
click at [572, 43] on link "Next Student" at bounding box center [583, 45] width 46 height 9
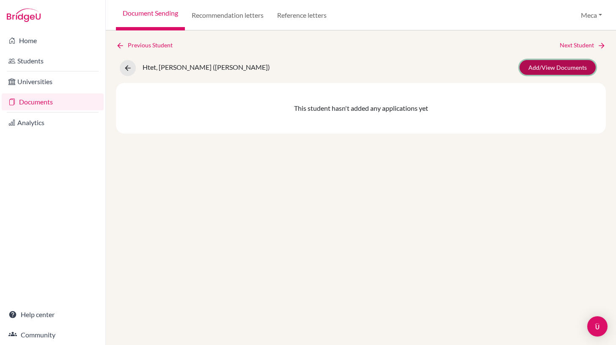
click at [541, 65] on link "Add/View Documents" at bounding box center [557, 67] width 76 height 15
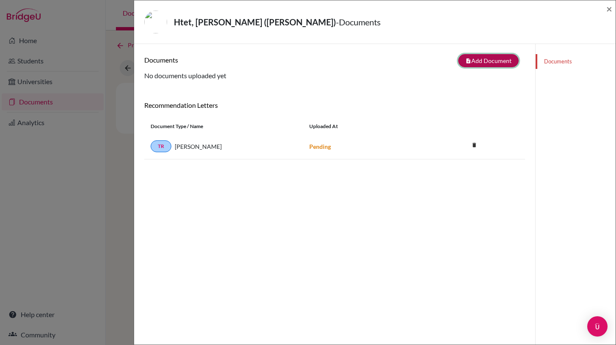
click at [478, 60] on button "note_add Add Document" at bounding box center [488, 60] width 60 height 13
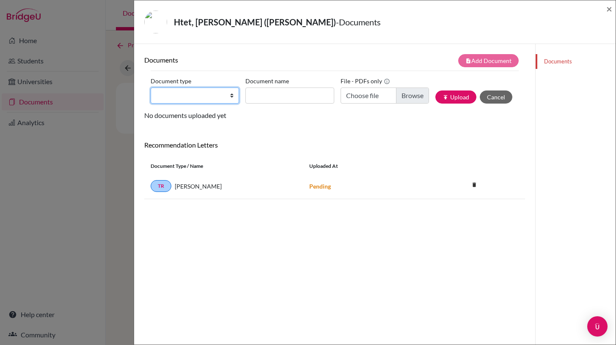
click at [232, 95] on select "Change explanation for Common App reports Counselor recommendation Internationa…" at bounding box center [195, 96] width 88 height 16
select select "2"
click at [151, 88] on select "Change explanation for Common App reports Counselor recommendation Internationa…" at bounding box center [195, 96] width 88 height 16
click at [292, 95] on input "Document name" at bounding box center [289, 96] width 88 height 16
type input "Initial Transcript"
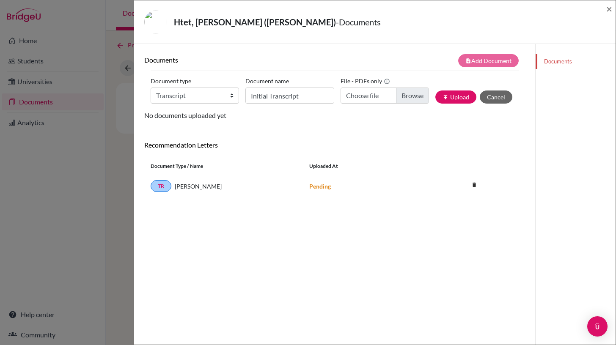
click at [372, 46] on div "Documents note_add Add Document Document type Change explanation for Common App…" at bounding box center [334, 216] width 401 height 345
click at [403, 97] on input "Choose file" at bounding box center [385, 96] width 88 height 16
type input "C:\fakepath\Min Htet-IT.pdf"
click at [455, 96] on button "publish Upload" at bounding box center [455, 97] width 41 height 13
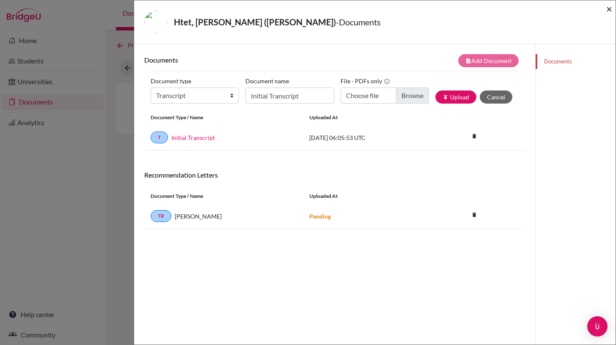
click at [607, 8] on span "×" at bounding box center [609, 9] width 6 height 12
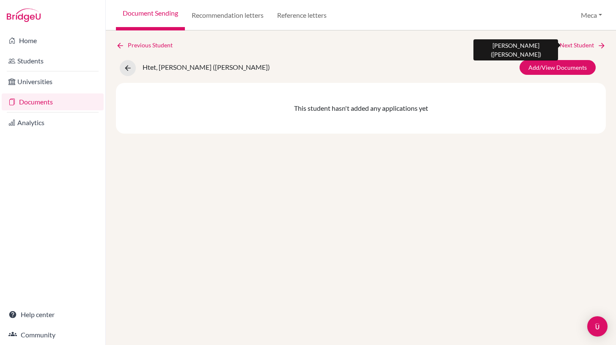
click at [569, 47] on link "Next Student" at bounding box center [583, 45] width 46 height 9
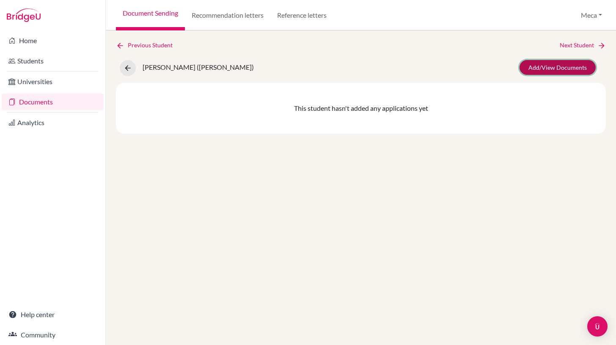
click at [541, 70] on link "Add/View Documents" at bounding box center [557, 67] width 76 height 15
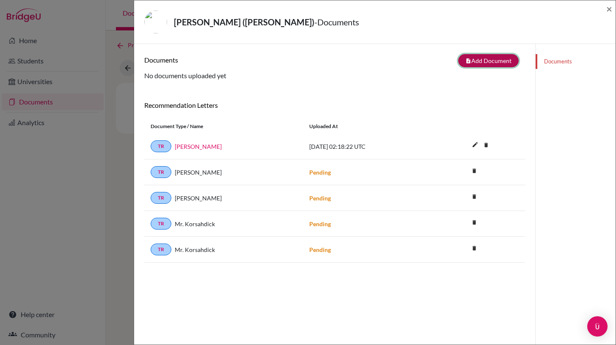
click at [488, 61] on button "note_add Add Document" at bounding box center [488, 60] width 60 height 13
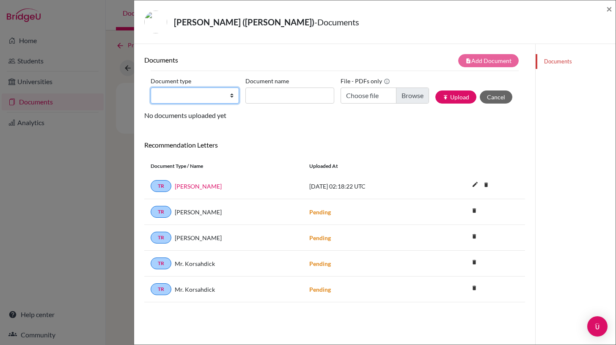
click at [230, 93] on select "Change explanation for Common App reports Counselor recommendation Internationa…" at bounding box center [195, 96] width 88 height 16
select select "2"
click at [151, 88] on select "Change explanation for Common App reports Counselor recommendation Internationa…" at bounding box center [195, 96] width 88 height 16
click at [287, 97] on input "Document name" at bounding box center [289, 96] width 88 height 16
click at [354, 55] on div "note_add Add Document" at bounding box center [430, 60] width 190 height 13
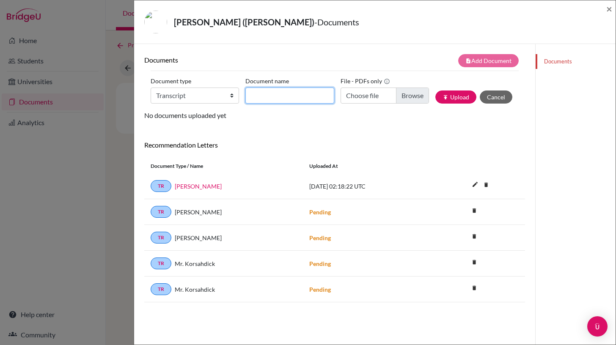
click at [297, 93] on input "Document name" at bounding box center [289, 96] width 88 height 16
type input "Initial Transcript"
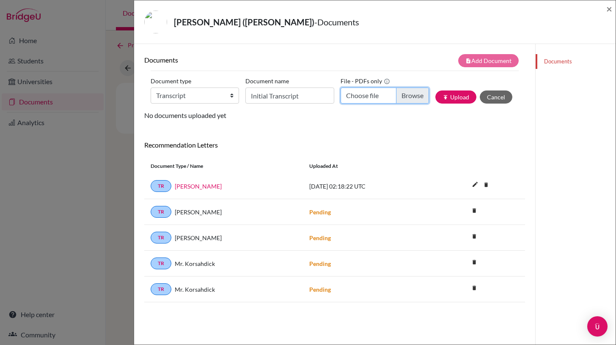
click at [413, 99] on input "Choose file" at bounding box center [385, 96] width 88 height 16
type input "C:\fakepath\Khaing Khant Htoo-IT.pdf"
click at [456, 99] on button "publish Upload" at bounding box center [455, 97] width 41 height 13
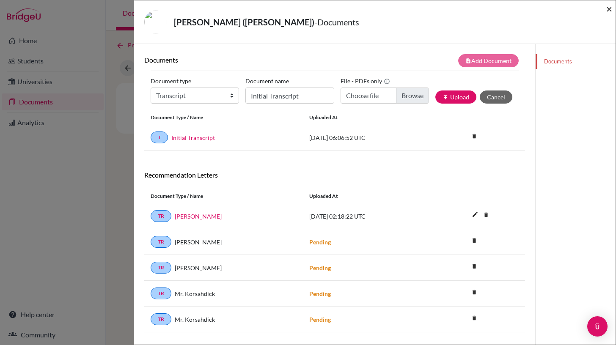
click at [610, 9] on span "×" at bounding box center [609, 9] width 6 height 12
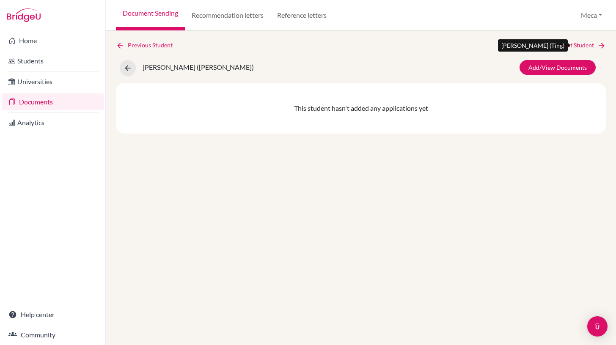
click at [573, 45] on link "Next Student" at bounding box center [583, 45] width 46 height 9
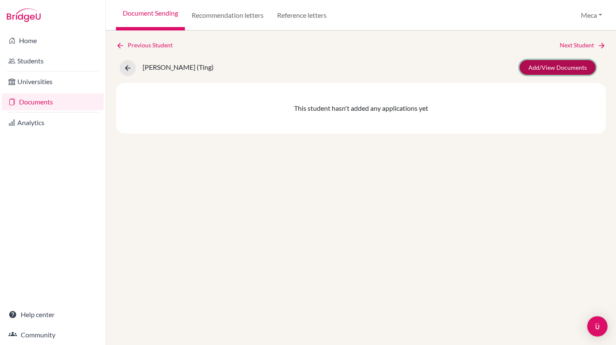
click at [541, 70] on link "Add/View Documents" at bounding box center [557, 67] width 76 height 15
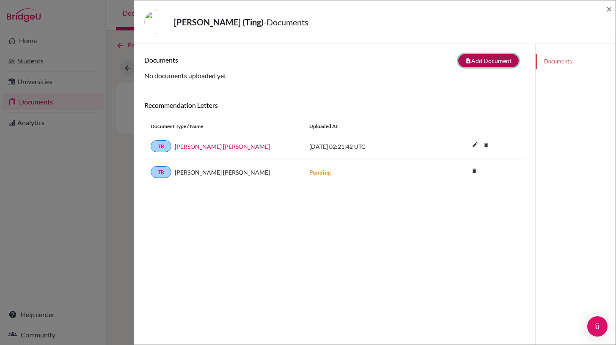
click at [483, 58] on button "note_add Add Document" at bounding box center [488, 60] width 60 height 13
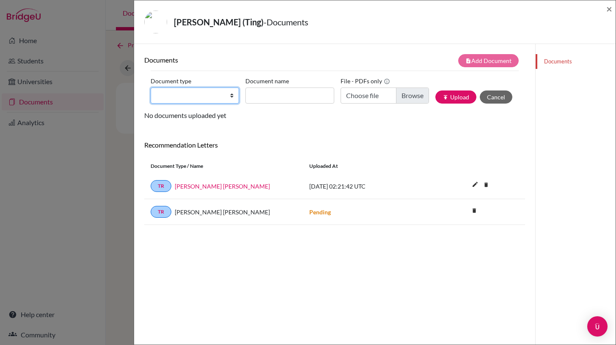
click at [214, 97] on select "Change explanation for Common App reports Counselor recommendation Internationa…" at bounding box center [195, 96] width 88 height 16
select select "2"
click at [151, 88] on select "Change explanation for Common App reports Counselor recommendation Internationa…" at bounding box center [195, 96] width 88 height 16
click at [283, 98] on input "Document name" at bounding box center [289, 96] width 88 height 16
type input "Initial Transcript"
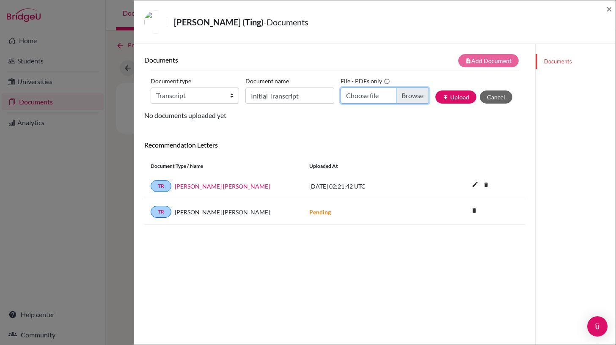
click at [407, 96] on input "Choose file" at bounding box center [385, 96] width 88 height 16
type input "C:\fakepath\Li-ting Huang-IT.pdf"
click at [453, 96] on button "publish Upload" at bounding box center [455, 97] width 41 height 13
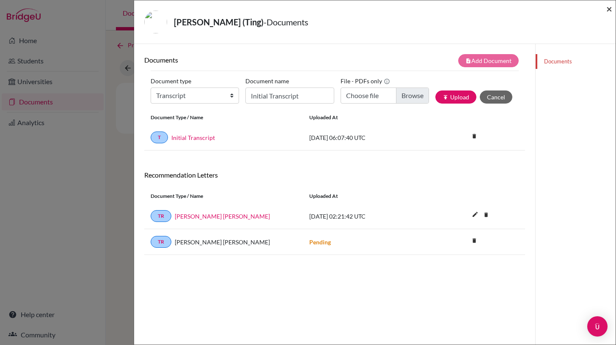
click at [607, 11] on span "×" at bounding box center [609, 9] width 6 height 12
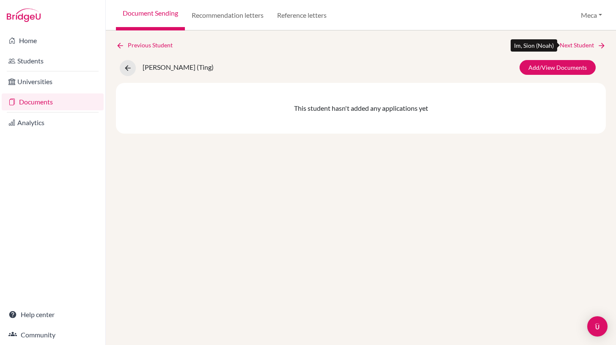
click at [577, 47] on link "Next Student" at bounding box center [583, 45] width 46 height 9
click at [570, 45] on link "Next Student" at bounding box center [583, 45] width 46 height 9
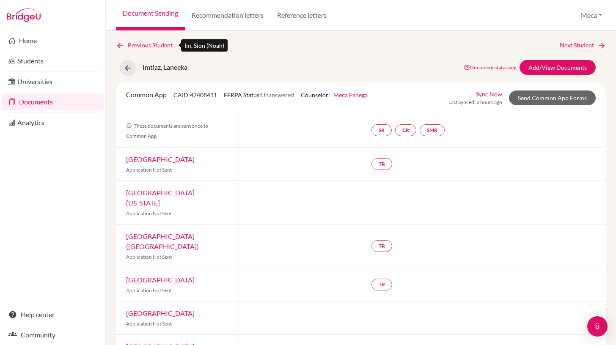
click at [152, 44] on link "Previous Student" at bounding box center [147, 45] width 63 height 9
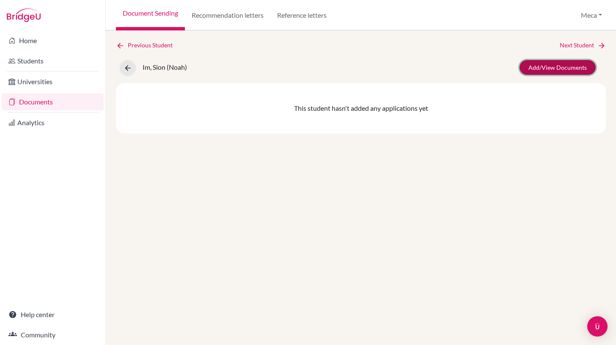
click at [542, 68] on link "Add/View Documents" at bounding box center [557, 67] width 76 height 15
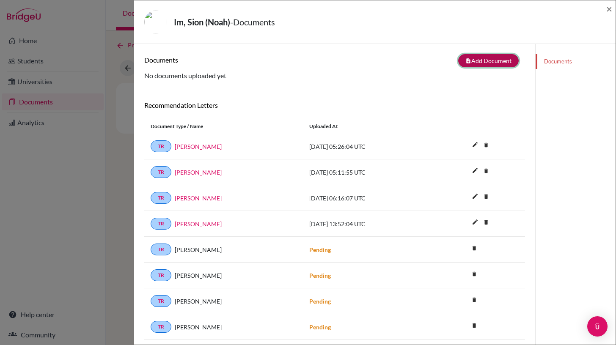
click at [484, 60] on button "note_add Add Document" at bounding box center [488, 60] width 60 height 13
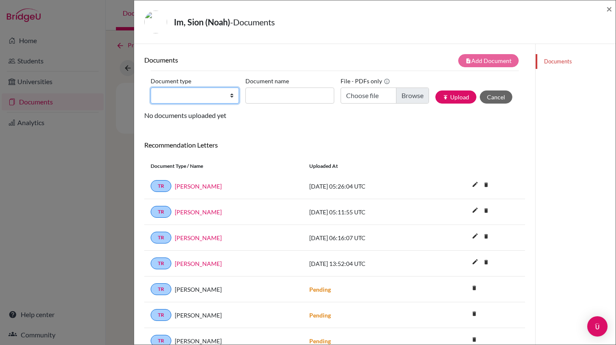
click at [220, 97] on select "Change explanation for Common App reports Counselor recommendation Internationa…" at bounding box center [195, 96] width 88 height 16
select select "2"
click at [151, 88] on select "Change explanation for Common App reports Counselor recommendation Internationa…" at bounding box center [195, 96] width 88 height 16
click at [293, 98] on input "Document name" at bounding box center [289, 96] width 88 height 16
type input "Initial Transcript"
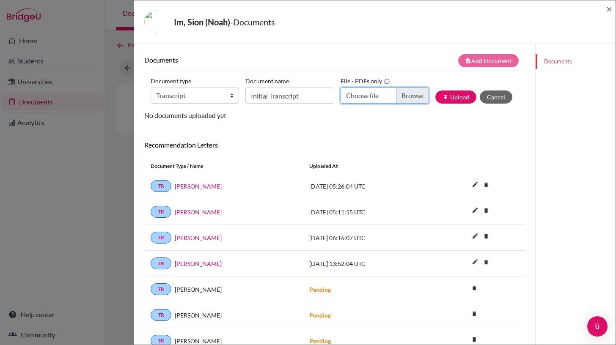
click at [406, 96] on input "Choose file" at bounding box center [385, 96] width 88 height 16
type input "C:\fakepath\Sion Im-IT.pdf"
click at [462, 97] on button "publish Upload" at bounding box center [455, 97] width 41 height 13
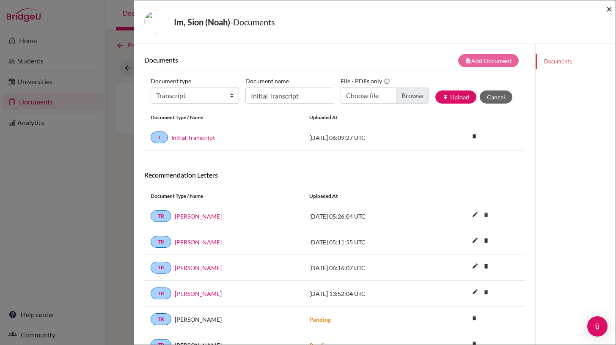
click at [608, 9] on span "×" at bounding box center [609, 9] width 6 height 12
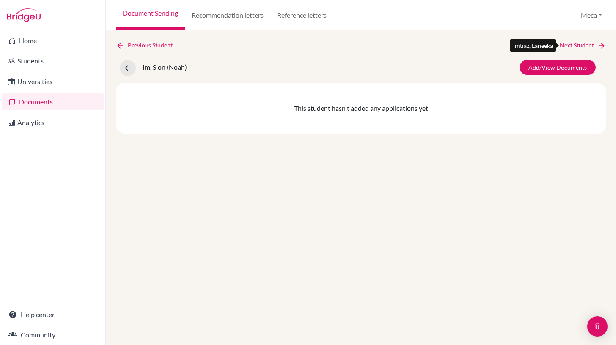
click at [564, 42] on link "Next Student" at bounding box center [583, 45] width 46 height 9
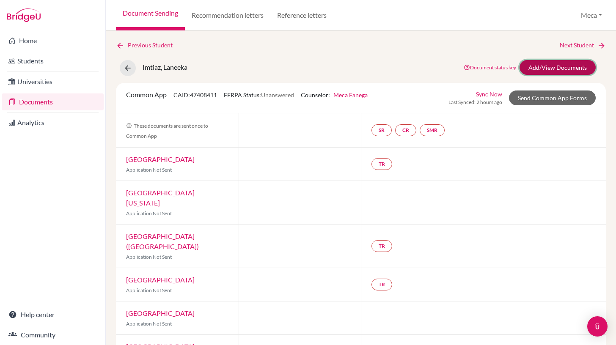
click at [545, 67] on link "Add/View Documents" at bounding box center [557, 67] width 76 height 15
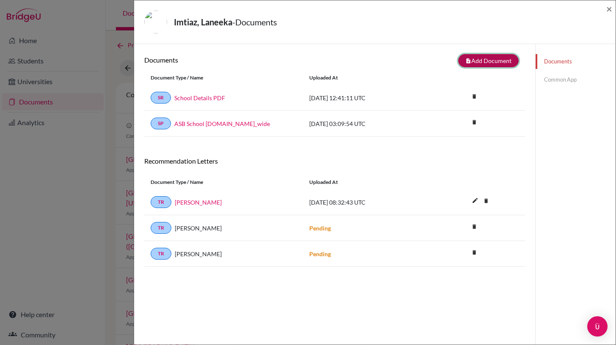
click at [475, 60] on button "note_add Add Document" at bounding box center [488, 60] width 60 height 13
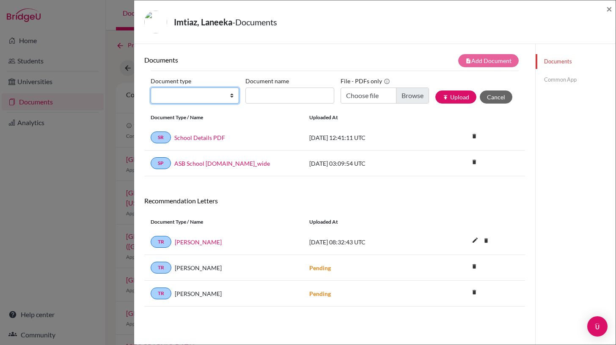
click at [230, 96] on select "Change explanation for Common App reports Counselor recommendation Internationa…" at bounding box center [195, 96] width 88 height 16
select select "2"
click at [151, 88] on select "Change explanation for Common App reports Counselor recommendation Internationa…" at bounding box center [195, 96] width 88 height 16
click at [323, 97] on input "Document name" at bounding box center [289, 96] width 88 height 16
type input "Initial Transcript"
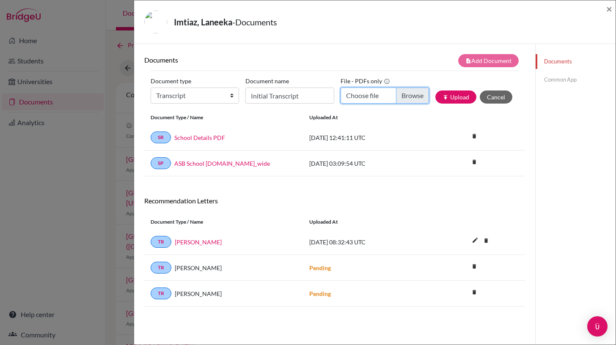
click at [416, 91] on input "Choose file" at bounding box center [385, 96] width 88 height 16
type input "C:\fakepath\Laneeka Ariz Imtiaz-IT.pdf"
click at [453, 95] on button "publish Upload" at bounding box center [455, 97] width 41 height 13
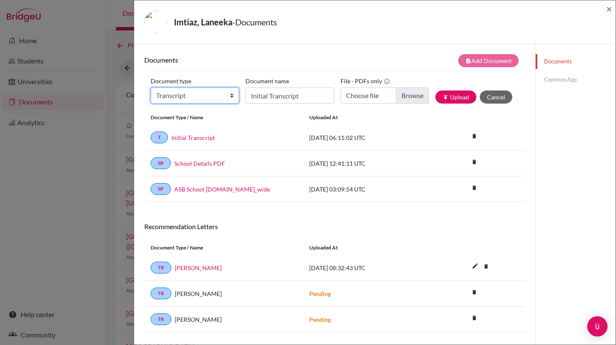
click at [203, 96] on select "Change explanation for Common App reports Counselor recommendation Internationa…" at bounding box center [195, 96] width 88 height 16
select select "2"
click at [151, 88] on select "Change explanation for Common App reports Counselor recommendation Internationa…" at bounding box center [195, 96] width 88 height 16
click at [267, 95] on input "Initial Transcript" at bounding box center [289, 96] width 88 height 16
type input "Previous School Report"
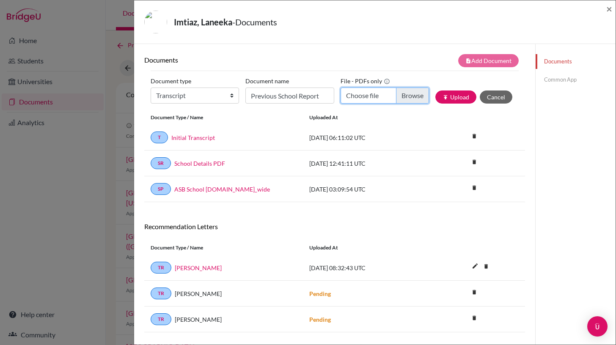
click at [413, 97] on input "Choose file" at bounding box center [385, 96] width 88 height 16
click at [412, 93] on input "Choose file" at bounding box center [385, 96] width 88 height 16
type input "C:\fakepath\Laneeka Imtiaz-PT.pdf"
click at [457, 96] on button "publish Upload" at bounding box center [455, 97] width 41 height 13
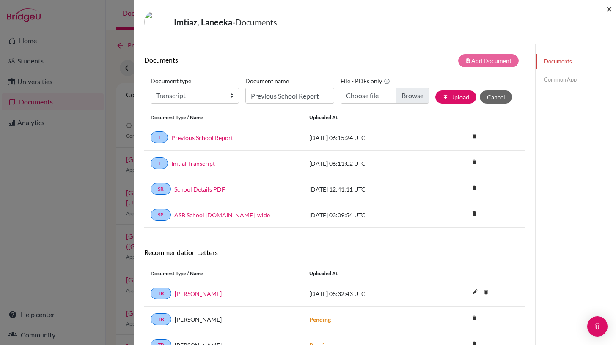
click at [607, 9] on span "×" at bounding box center [609, 9] width 6 height 12
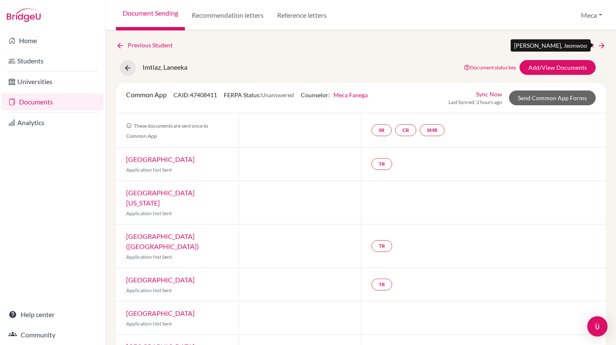
click at [574, 45] on link "Next Student" at bounding box center [583, 45] width 46 height 9
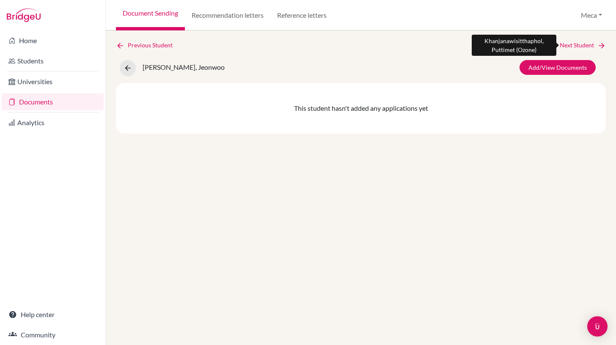
click at [569, 44] on link "Next Student" at bounding box center [583, 45] width 46 height 9
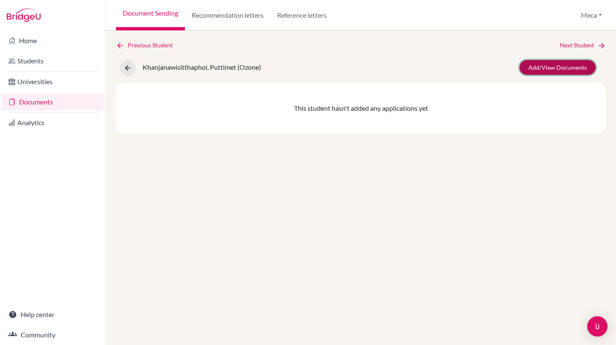
click at [563, 69] on link "Add/View Documents" at bounding box center [557, 67] width 76 height 15
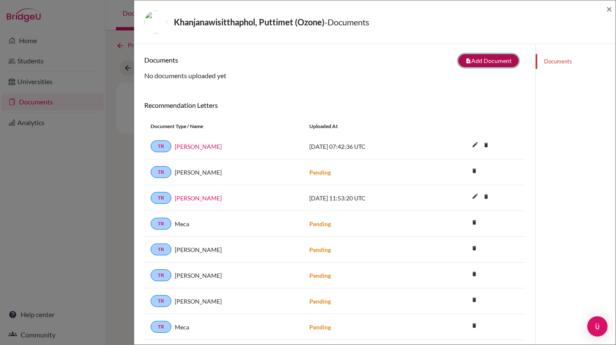
click at [477, 62] on button "note_add Add Document" at bounding box center [488, 60] width 60 height 13
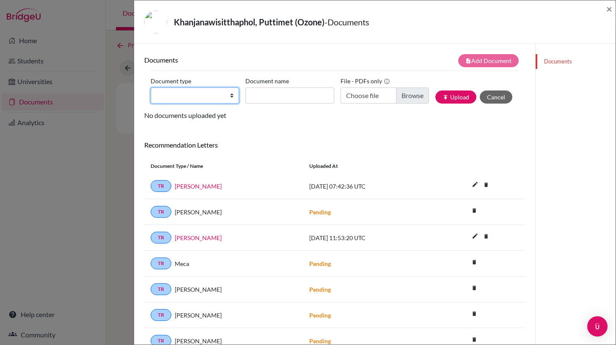
click at [225, 97] on select "Change explanation for Common App reports Counselor recommendation Internationa…" at bounding box center [195, 96] width 88 height 16
select select "2"
click at [151, 88] on select "Change explanation for Common App reports Counselor recommendation Internationa…" at bounding box center [195, 96] width 88 height 16
click at [294, 99] on input "Document name" at bounding box center [289, 96] width 88 height 16
type input "Initial Transcript"
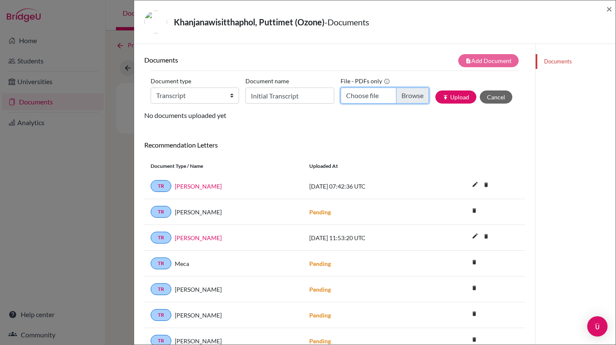
click at [362, 98] on input "Choose file" at bounding box center [385, 96] width 88 height 16
type input "C:\fakepath\Puttimet Khanjanawisitthaphol-IT.pdf"
click at [447, 99] on icon "publish" at bounding box center [445, 97] width 6 height 6
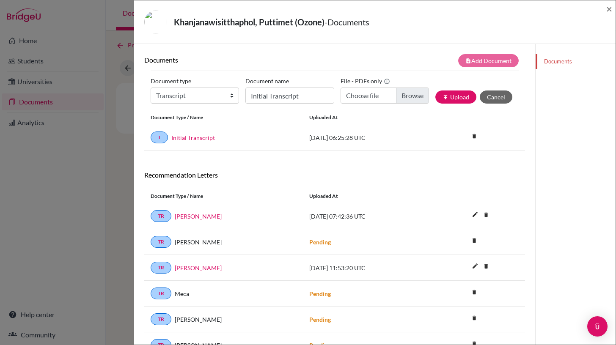
click at [550, 60] on link "Documents" at bounding box center [576, 61] width 80 height 15
click at [610, 10] on span "×" at bounding box center [609, 9] width 6 height 12
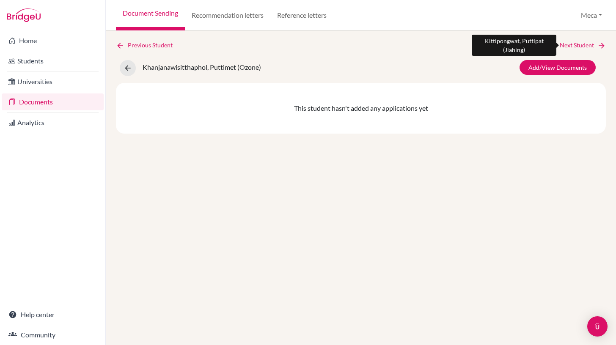
click at [575, 47] on link "Next Student" at bounding box center [583, 45] width 46 height 9
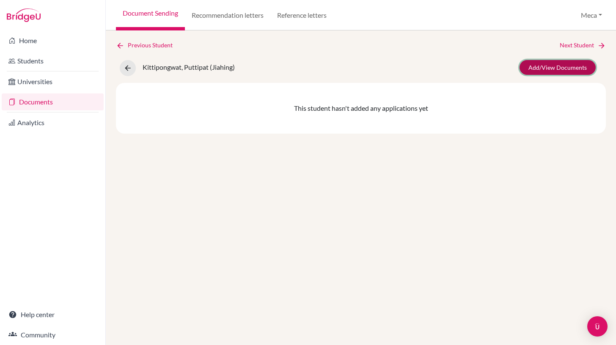
click at [549, 68] on link "Add/View Documents" at bounding box center [557, 67] width 76 height 15
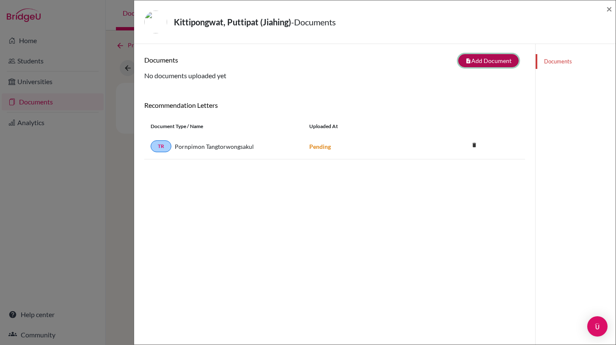
click at [492, 58] on button "note_add Add Document" at bounding box center [488, 60] width 60 height 13
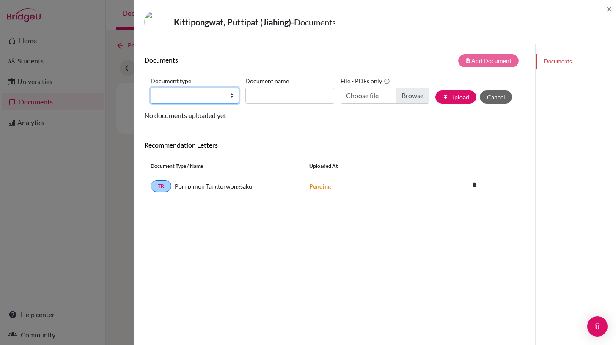
click at [231, 95] on select "Change explanation for Common App reports Counselor recommendation Internationa…" at bounding box center [195, 96] width 88 height 16
select select "2"
click at [151, 88] on select "Change explanation for Common App reports Counselor recommendation Internationa…" at bounding box center [195, 96] width 88 height 16
click at [298, 97] on input "Document name" at bounding box center [289, 96] width 88 height 16
type input "Initial Transcript"
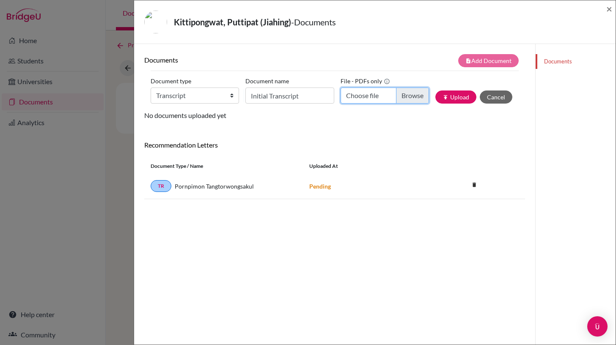
click at [404, 99] on input "Choose file" at bounding box center [385, 96] width 88 height 16
type input "C:\fakepath\Puttipat Kittipongwat-IT.pdf"
click at [459, 96] on button "publish Upload" at bounding box center [455, 97] width 41 height 13
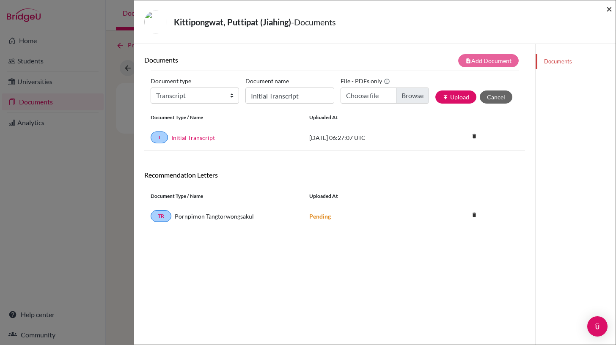
click at [610, 8] on span "×" at bounding box center [609, 9] width 6 height 12
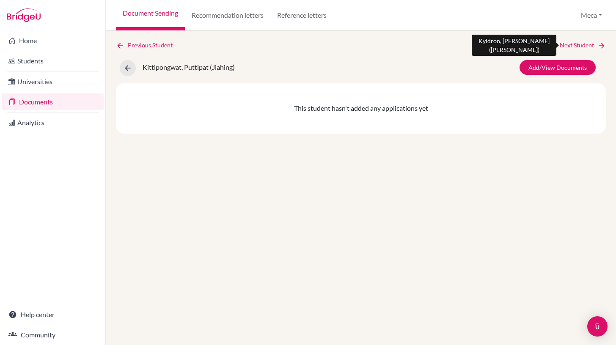
click at [571, 46] on link "Next Student" at bounding box center [583, 45] width 46 height 9
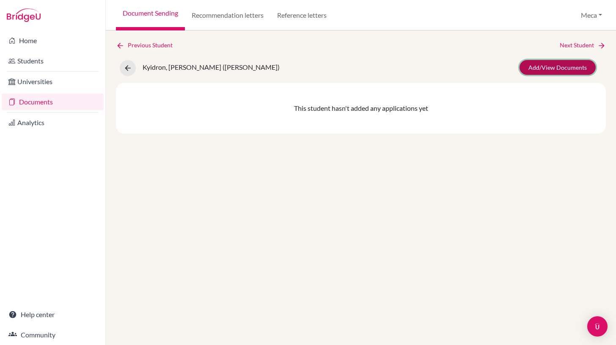
click at [554, 68] on link "Add/View Documents" at bounding box center [557, 67] width 76 height 15
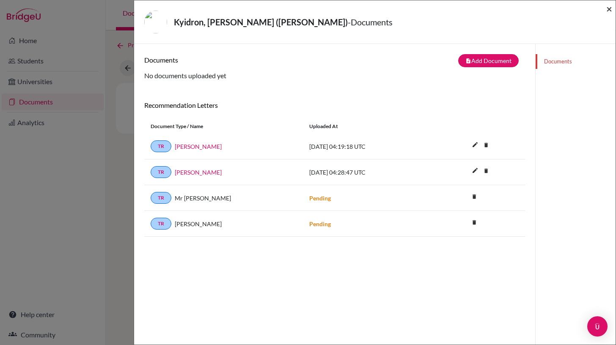
click at [610, 11] on span "×" at bounding box center [609, 9] width 6 height 12
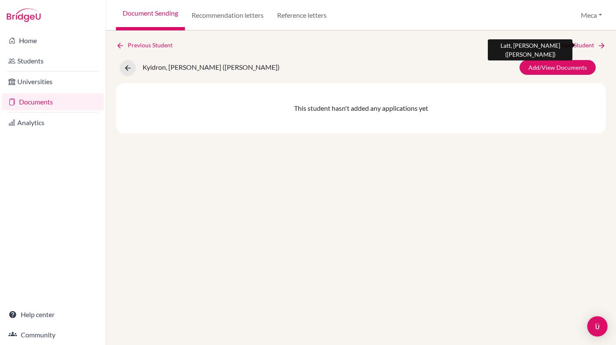
click at [577, 43] on link "Next Student" at bounding box center [583, 45] width 46 height 9
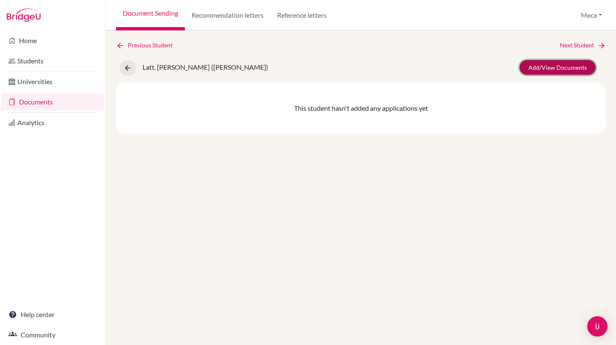
click at [563, 66] on link "Add/View Documents" at bounding box center [557, 67] width 76 height 15
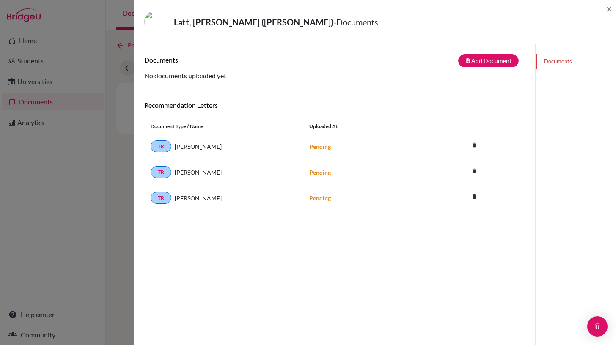
click at [409, 80] on div "Documents note_add Add Document Document type Change explanation for Common App…" at bounding box center [334, 67] width 381 height 27
click at [481, 59] on button "note_add Add Document" at bounding box center [488, 60] width 60 height 13
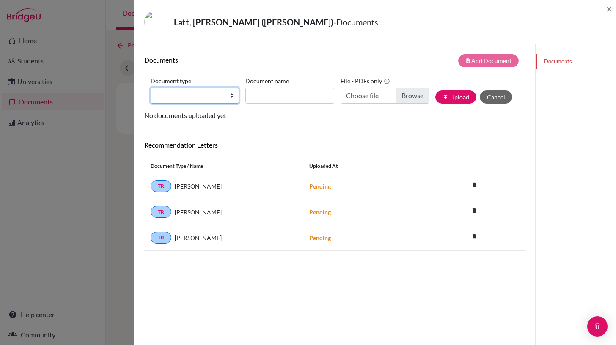
click at [227, 95] on select "Change explanation for Common App reports Counselor recommendation Internationa…" at bounding box center [195, 96] width 88 height 16
select select "2"
click at [151, 88] on select "Change explanation for Common App reports Counselor recommendation Internationa…" at bounding box center [195, 96] width 88 height 16
click at [310, 96] on input "Document name" at bounding box center [289, 96] width 88 height 16
type input "Initial Transcript"
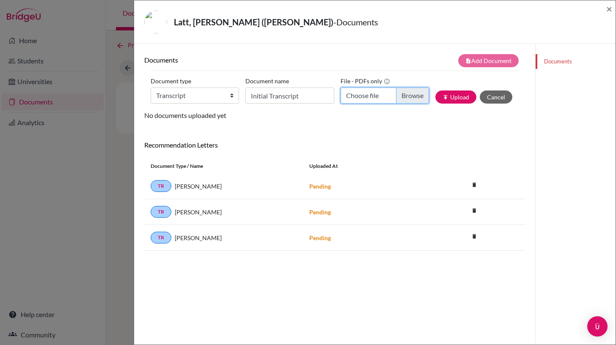
click at [405, 95] on input "Choose file" at bounding box center [385, 96] width 88 height 16
type input "C:\fakepath\Tsheringma Tashi Kyidron-IT.pdf"
click at [464, 93] on button "publish Upload" at bounding box center [455, 97] width 41 height 13
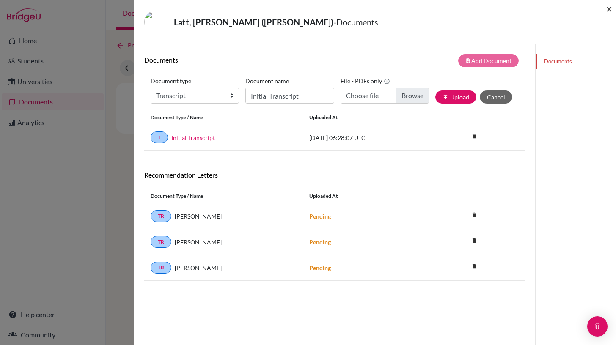
click at [607, 9] on span "×" at bounding box center [609, 9] width 6 height 12
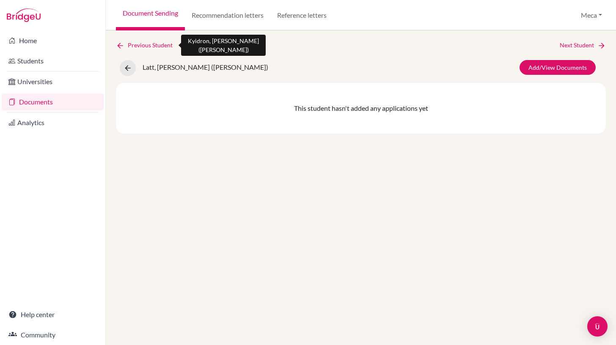
click at [132, 46] on link "Previous Student" at bounding box center [147, 45] width 63 height 9
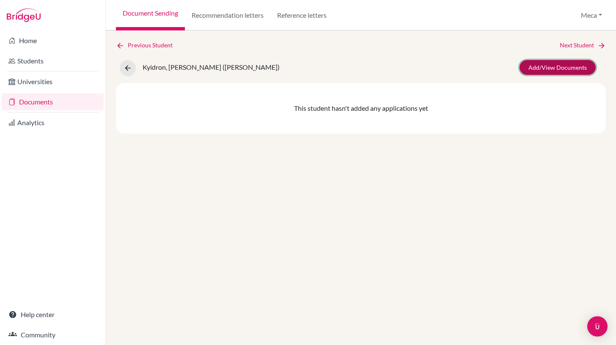
click at [548, 66] on link "Add/View Documents" at bounding box center [557, 67] width 76 height 15
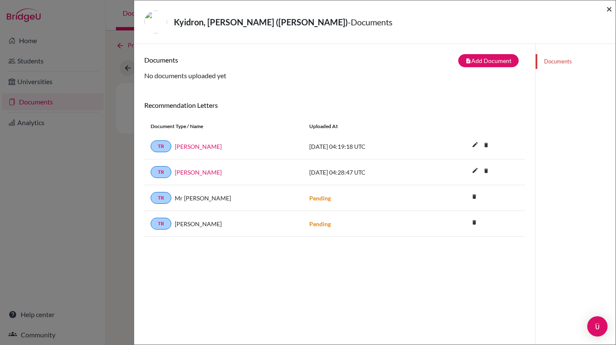
click at [611, 7] on span "×" at bounding box center [609, 9] width 6 height 12
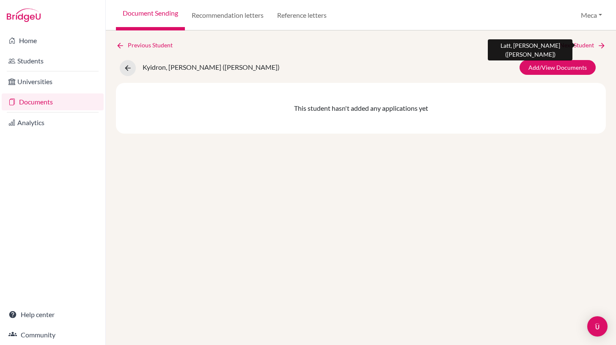
click at [575, 46] on link "Next Student" at bounding box center [583, 45] width 46 height 9
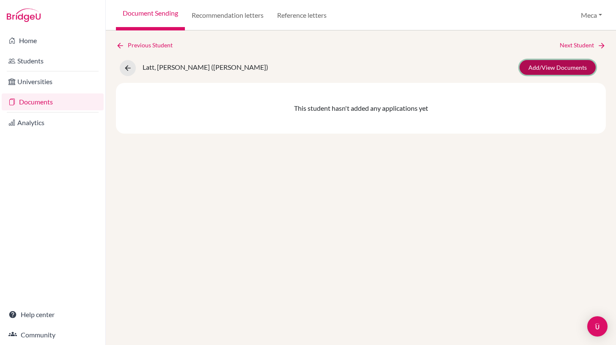
click at [539, 68] on link "Add/View Documents" at bounding box center [557, 67] width 76 height 15
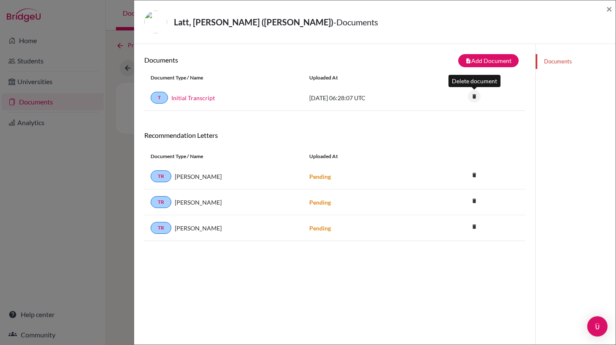
click at [477, 96] on icon "delete" at bounding box center [474, 96] width 13 height 13
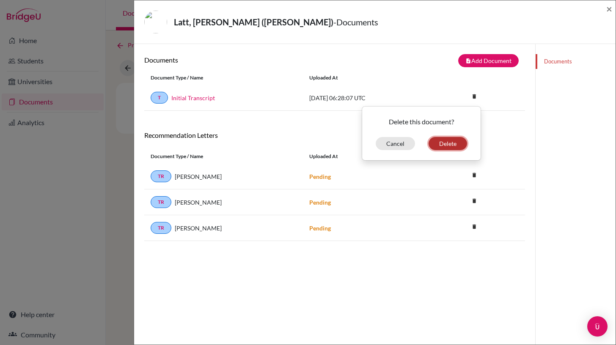
click at [447, 140] on button "Delete" at bounding box center [448, 143] width 38 height 13
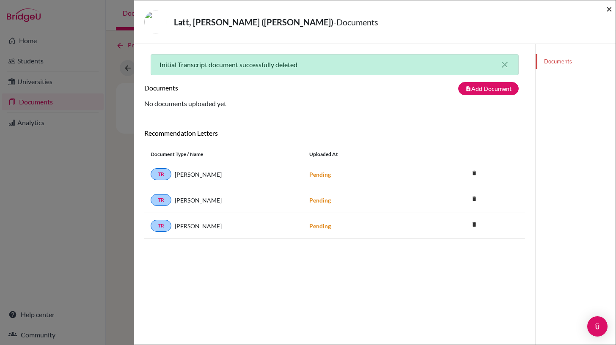
click at [608, 9] on span "×" at bounding box center [609, 9] width 6 height 12
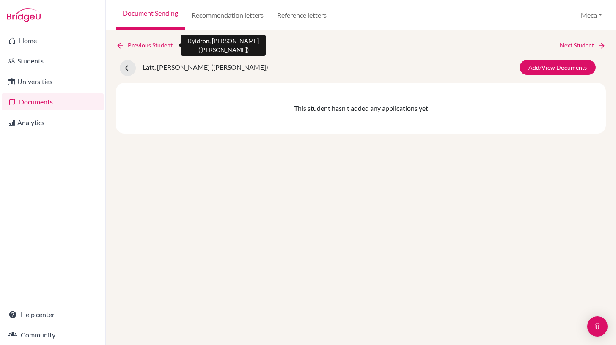
click at [157, 41] on link "Previous Student" at bounding box center [147, 45] width 63 height 9
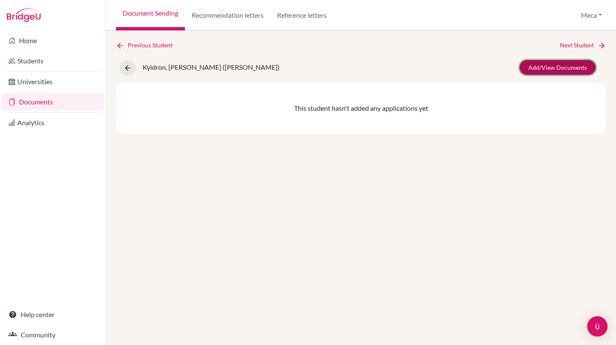
click at [534, 71] on link "Add/View Documents" at bounding box center [557, 67] width 76 height 15
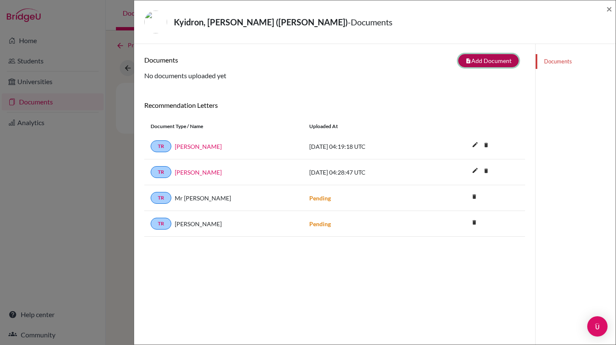
click at [496, 61] on button "note_add Add Document" at bounding box center [488, 60] width 60 height 13
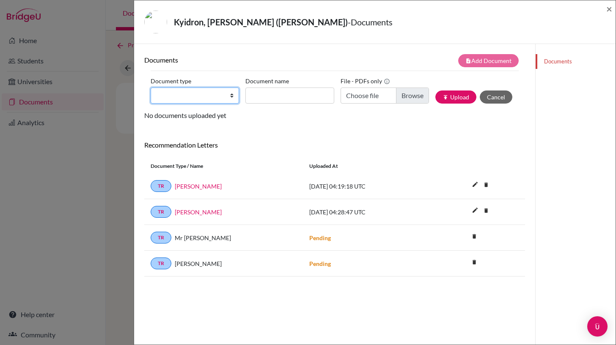
click at [226, 97] on select "Change explanation for Common App reports Counselor recommendation Internationa…" at bounding box center [195, 96] width 88 height 16
select select "2"
click at [151, 88] on select "Change explanation for Common App reports Counselor recommendation Internationa…" at bounding box center [195, 96] width 88 height 16
click at [289, 94] on input "Document name" at bounding box center [289, 96] width 88 height 16
type input "Initial Transcript"
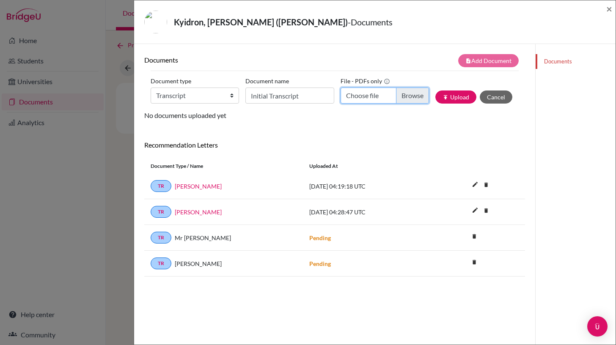
click at [408, 92] on input "Choose file" at bounding box center [385, 96] width 88 height 16
type input "C:\fakepath\Tsheringma Tashi Kyidron-IT.pdf"
click at [459, 95] on button "publish Upload" at bounding box center [455, 97] width 41 height 13
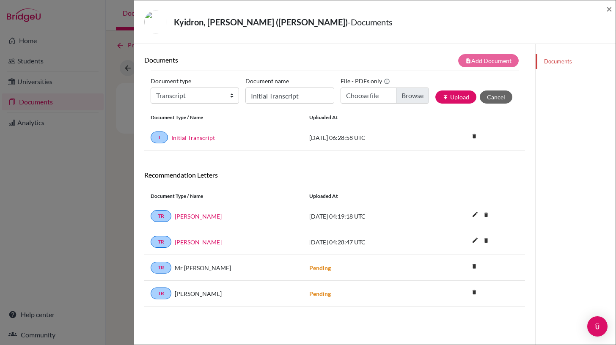
click at [550, 63] on link "Documents" at bounding box center [576, 61] width 80 height 15
click at [609, 7] on span "×" at bounding box center [609, 9] width 6 height 12
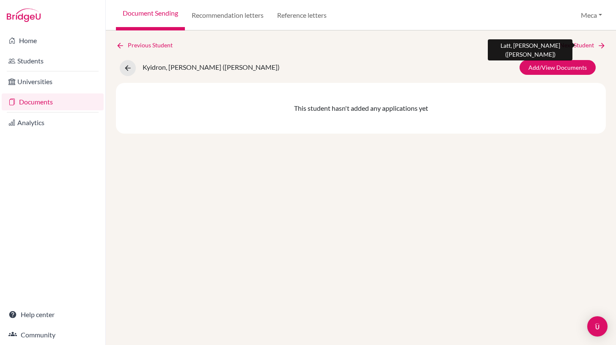
click at [577, 46] on link "Next Student" at bounding box center [583, 45] width 46 height 9
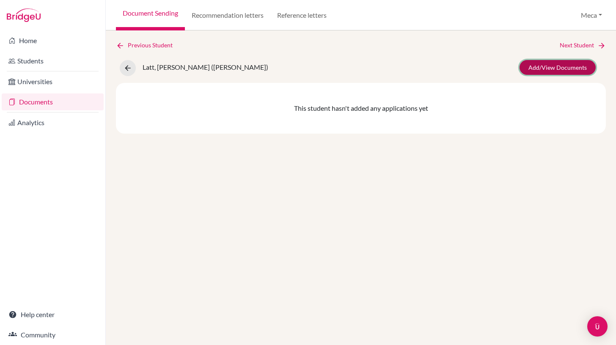
click at [556, 67] on link "Add/View Documents" at bounding box center [557, 67] width 76 height 15
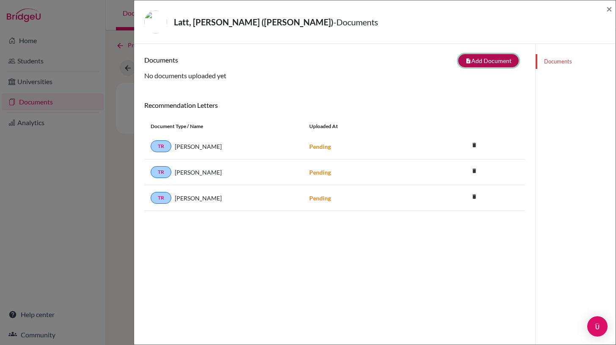
click at [489, 61] on button "note_add Add Document" at bounding box center [488, 60] width 60 height 13
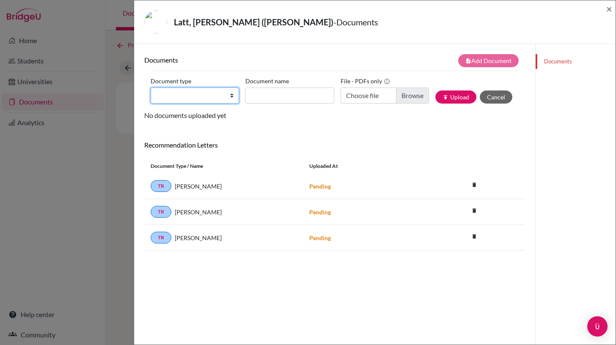
click at [223, 94] on select "Change explanation for Common App reports Counselor recommendation Internationa…" at bounding box center [195, 96] width 88 height 16
select select "2"
click at [151, 88] on select "Change explanation for Common App reports Counselor recommendation Internationa…" at bounding box center [195, 96] width 88 height 16
click at [302, 96] on input "Document name" at bounding box center [289, 96] width 88 height 16
type input "Initial Transcript"
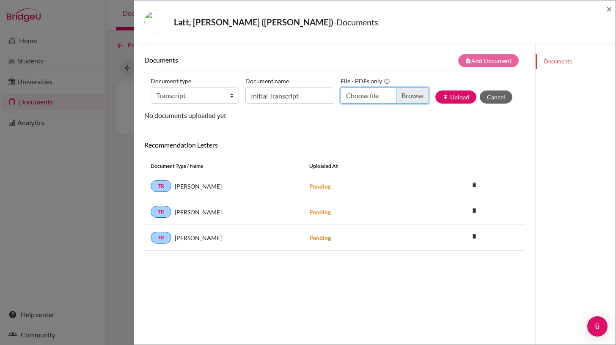
click at [405, 96] on input "Choose file" at bounding box center [385, 96] width 88 height 16
type input "C:\fakepath\Yadanar Lin Latt-IT.pdf"
click at [457, 100] on button "publish Upload" at bounding box center [455, 97] width 41 height 13
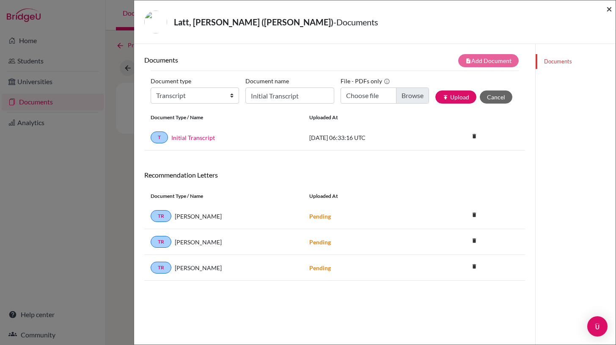
click at [610, 9] on span "×" at bounding box center [609, 9] width 6 height 12
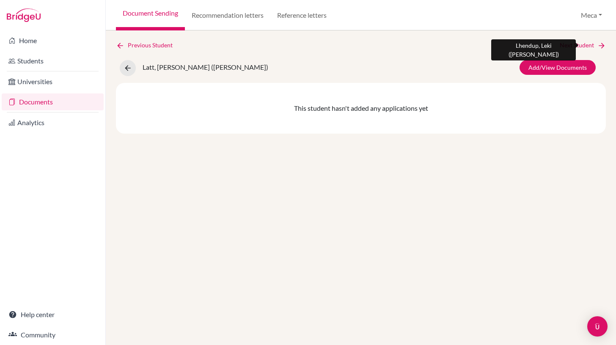
click at [581, 44] on link "Next Student" at bounding box center [583, 45] width 46 height 9
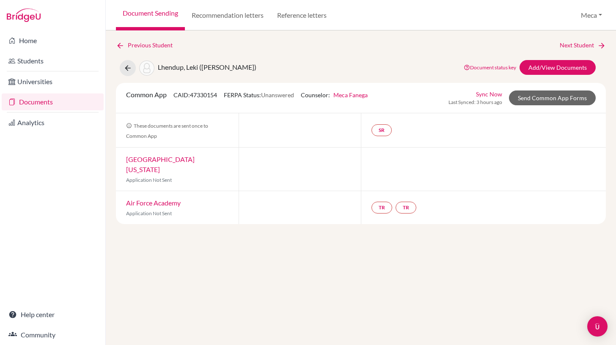
click at [392, 54] on div "Previous Student Next Student Lhendup, Leki (Shengs) Document status key TR Req…" at bounding box center [361, 133] width 490 height 184
click at [531, 64] on link "Add/View Documents" at bounding box center [557, 67] width 76 height 15
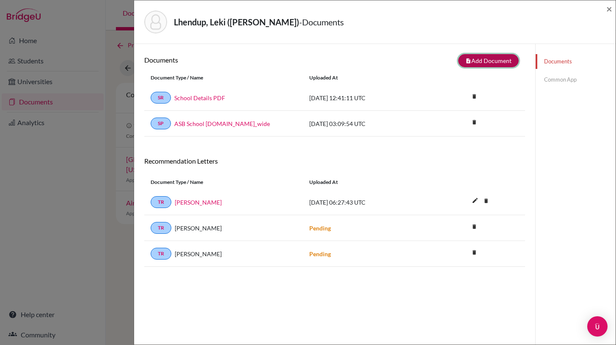
click at [468, 64] on button "note_add Add Document" at bounding box center [488, 60] width 60 height 13
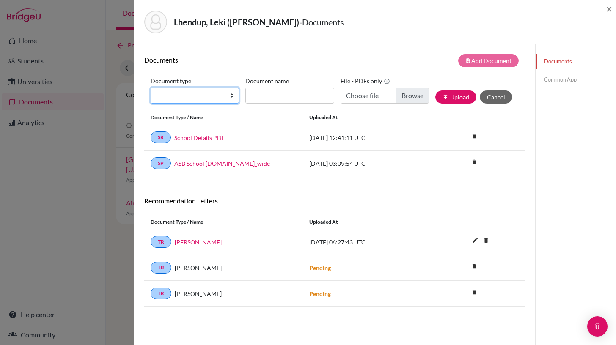
click at [225, 93] on select "Change explanation for Common App reports Counselor recommendation Internationa…" at bounding box center [195, 96] width 88 height 16
select select "2"
click at [151, 88] on select "Change explanation for Common App reports Counselor recommendation Internationa…" at bounding box center [195, 96] width 88 height 16
click at [291, 92] on input "Document name" at bounding box center [289, 96] width 88 height 16
type input "Initial Transcript"
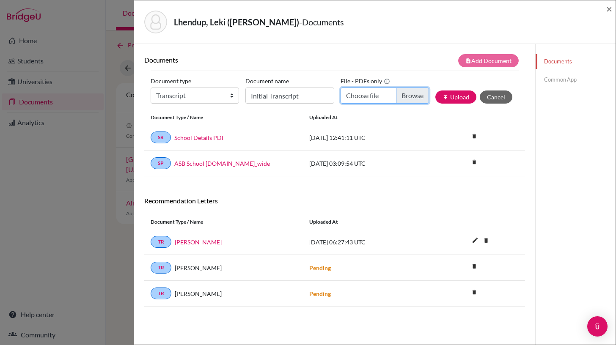
click at [413, 94] on input "Choose file" at bounding box center [385, 96] width 88 height 16
type input "C:\fakepath\Leki Lhendup-IT.pdf"
click at [456, 96] on button "publish Upload" at bounding box center [455, 97] width 41 height 13
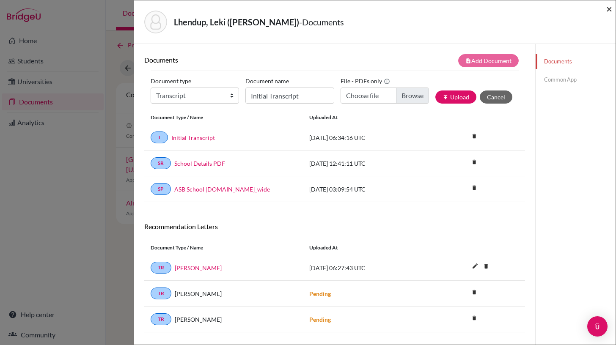
click at [607, 9] on span "×" at bounding box center [609, 9] width 6 height 12
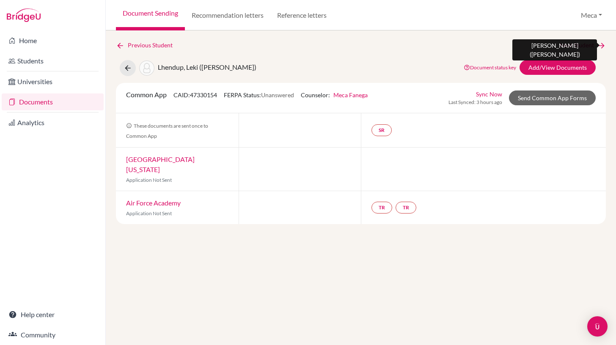
click at [579, 47] on link "Next Student" at bounding box center [583, 45] width 46 height 9
